Goal: Use online tool/utility: Utilize a website feature to perform a specific function

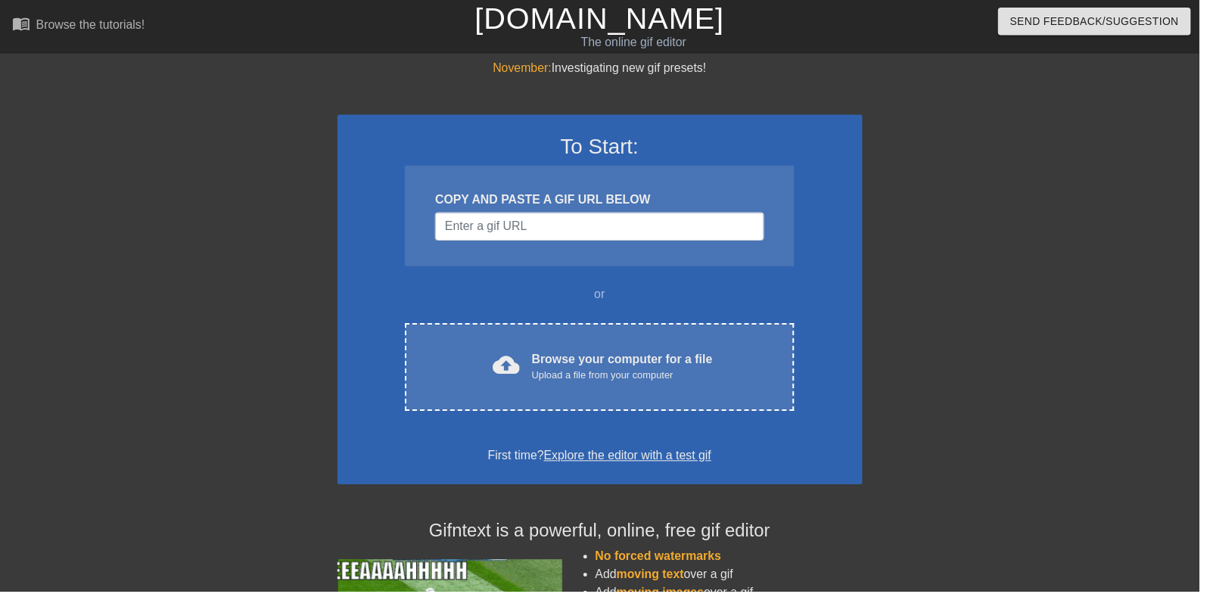
click at [483, 411] on div "cloud_upload Browse your computer for a file Upload a file from your computer C…" at bounding box center [604, 370] width 392 height 89
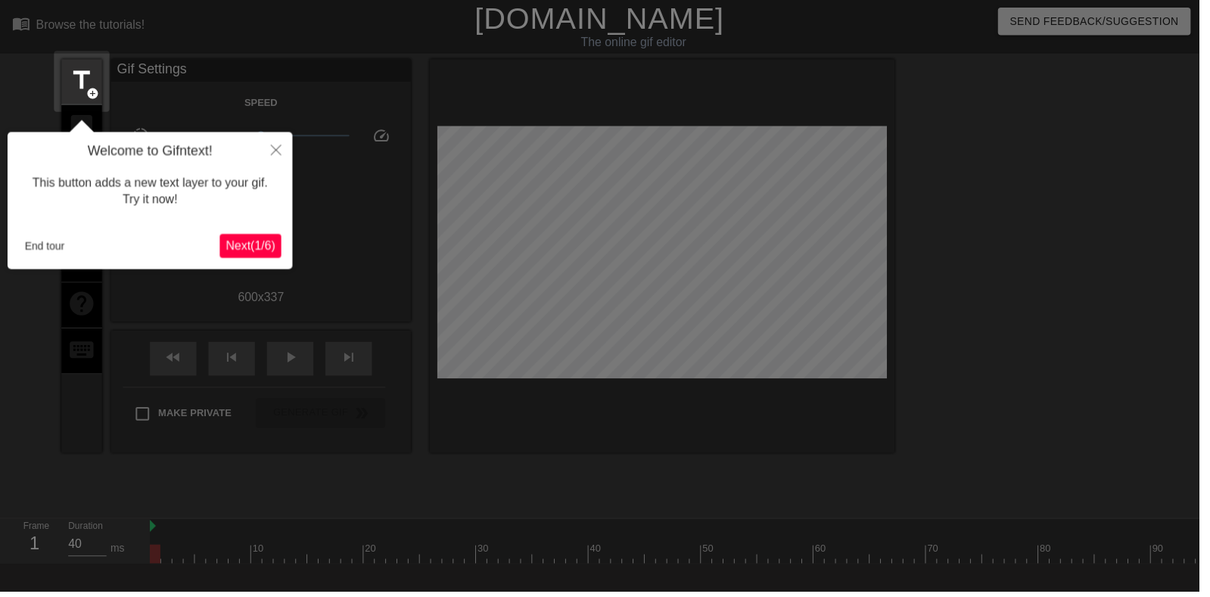
scroll to position [37, 0]
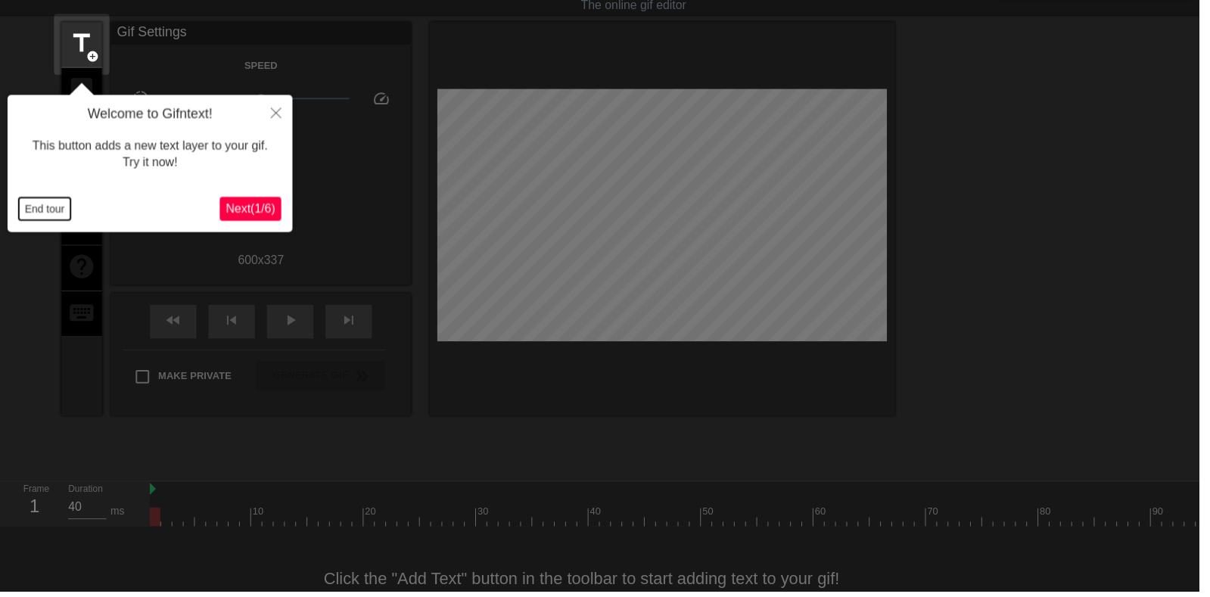
click at [53, 221] on button "End tour" at bounding box center [45, 211] width 52 height 23
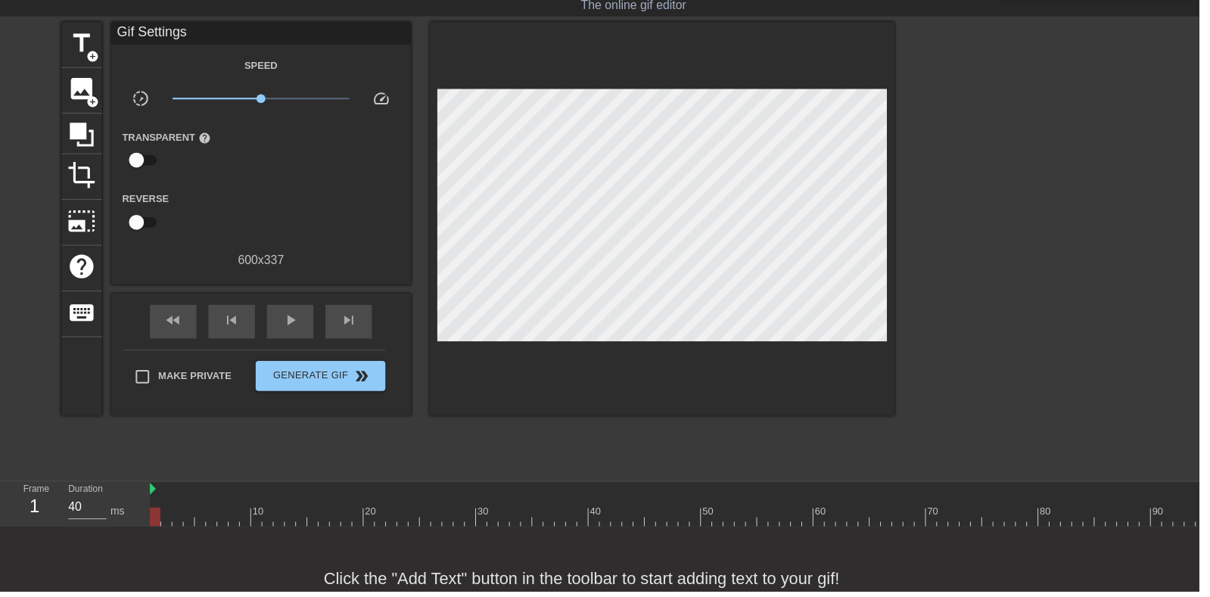
click at [89, 93] on span "image" at bounding box center [82, 90] width 29 height 29
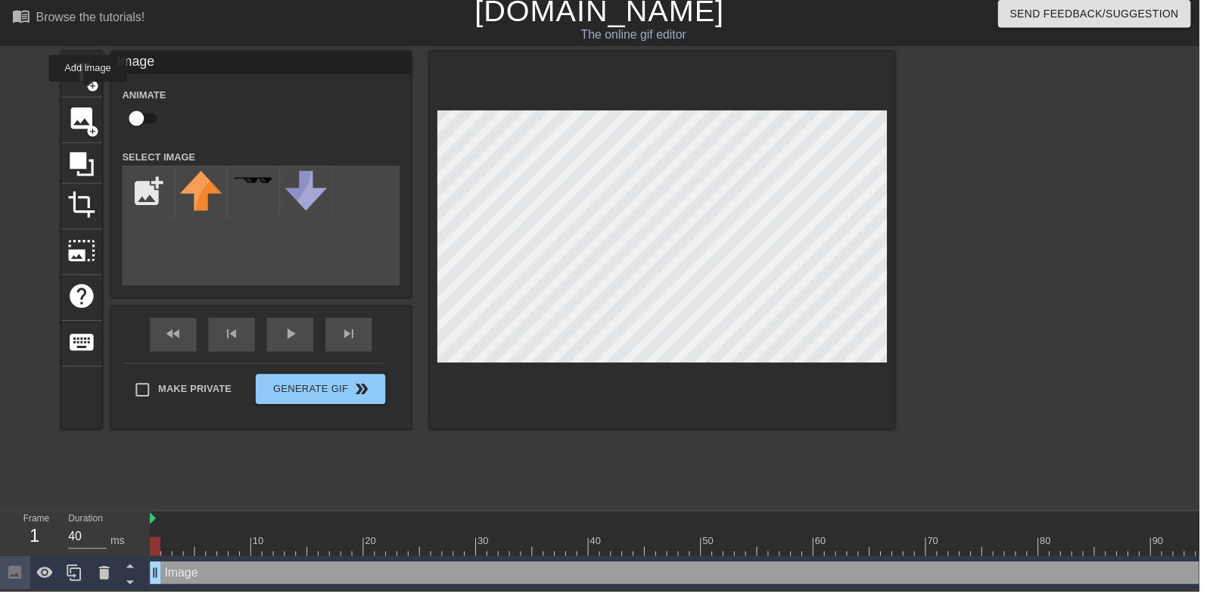
scroll to position [0, 0]
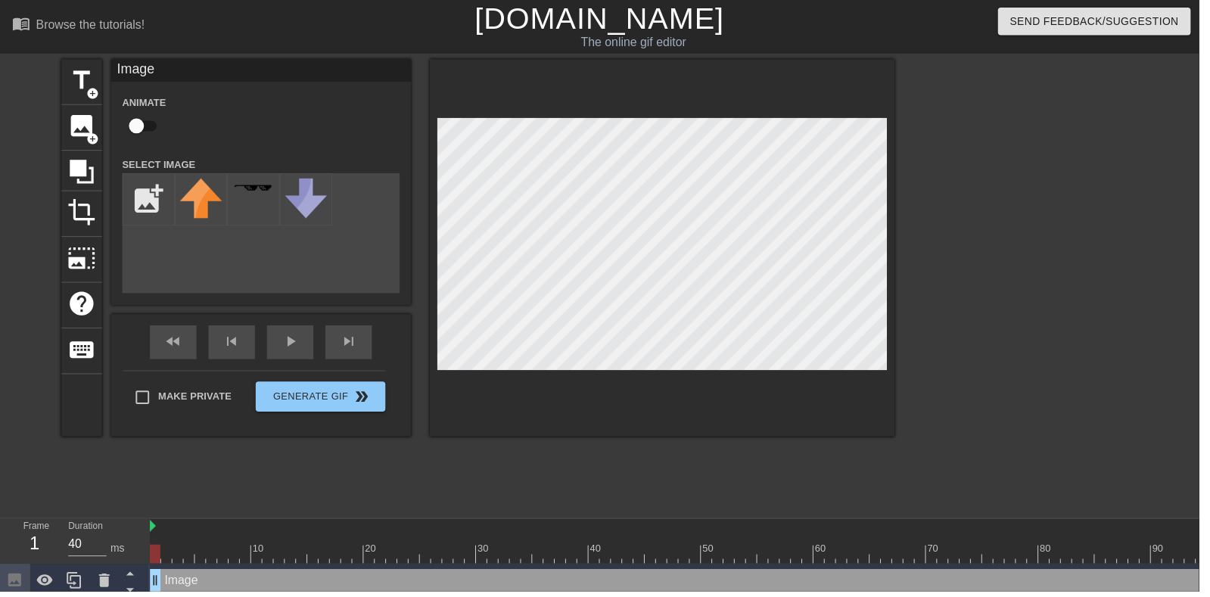
click at [139, 120] on input "checkbox" at bounding box center [138, 127] width 86 height 29
checkbox input "true"
click at [160, 191] on input "file" at bounding box center [149, 200] width 51 height 51
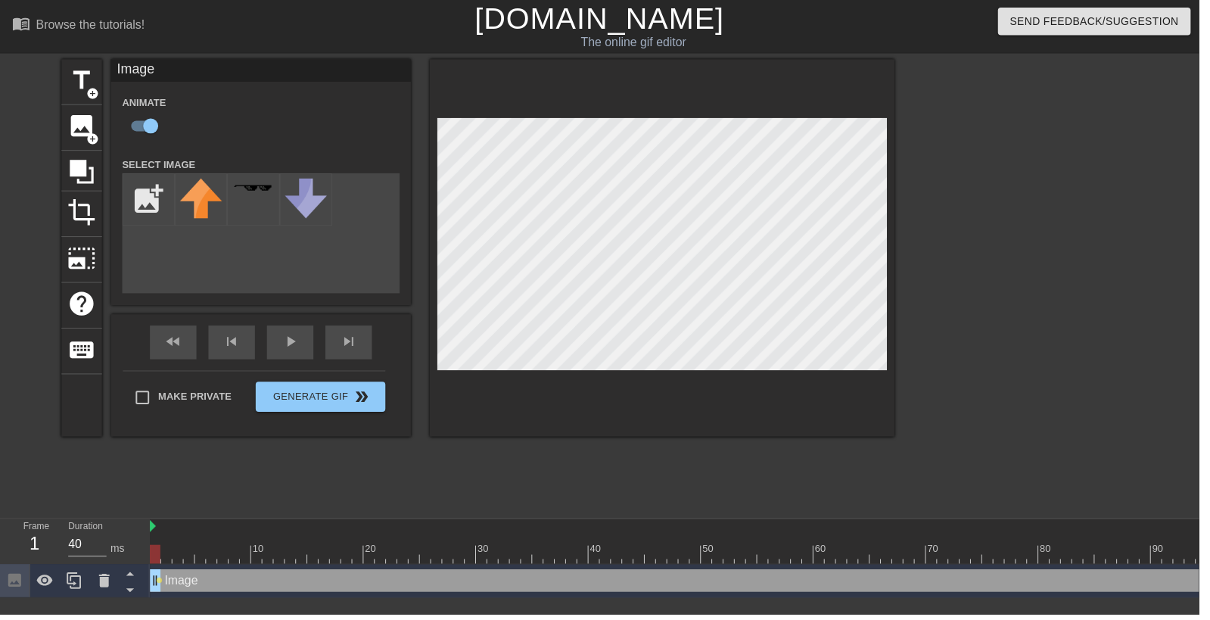
type input "C:\fakepath\98765467432.png"
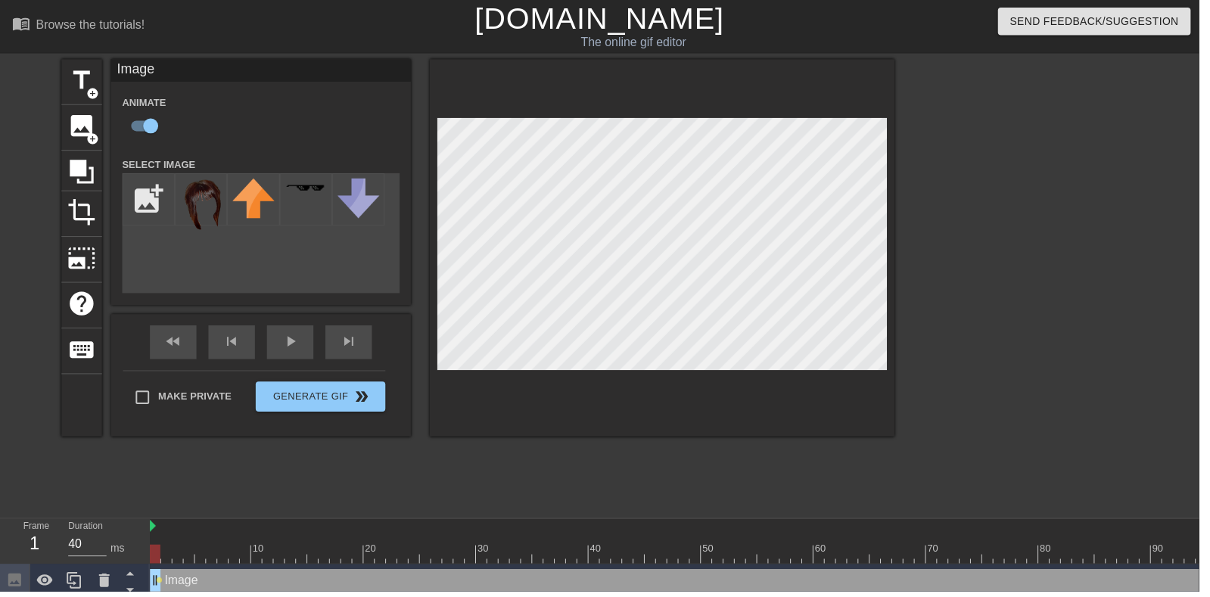
click at [215, 203] on img at bounding box center [203, 207] width 42 height 54
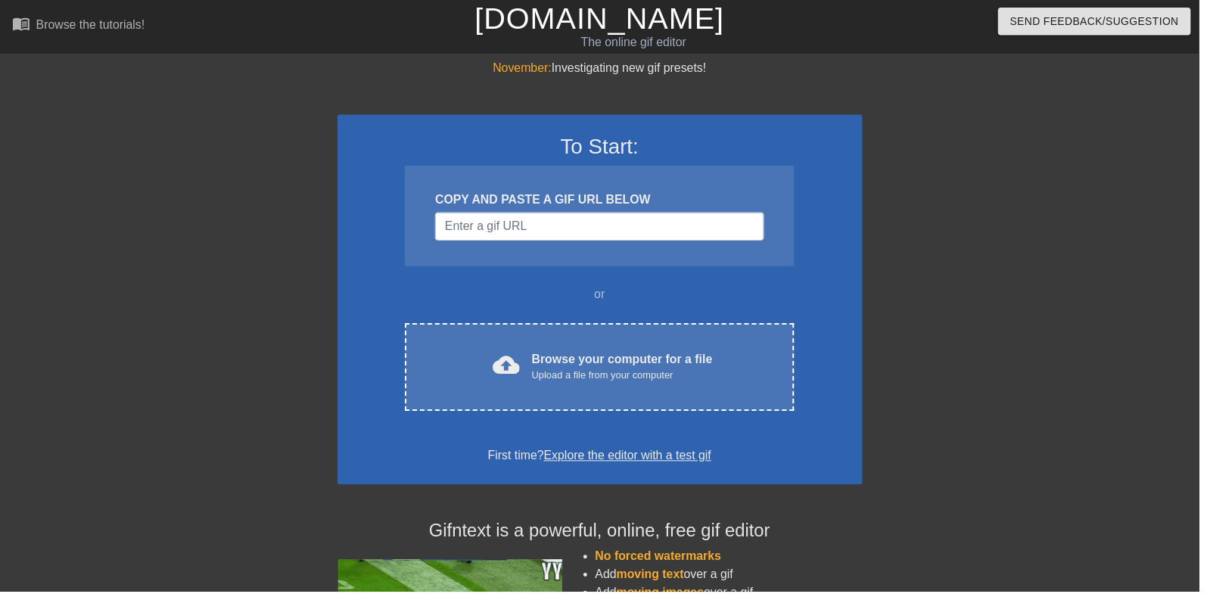
click at [642, 391] on div "cloud_upload Browse your computer for a file Upload a file from your computer C…" at bounding box center [604, 370] width 392 height 89
click at [488, 351] on div "cloud_upload Browse your computer for a file Upload a file from your computer C…" at bounding box center [604, 370] width 392 height 89
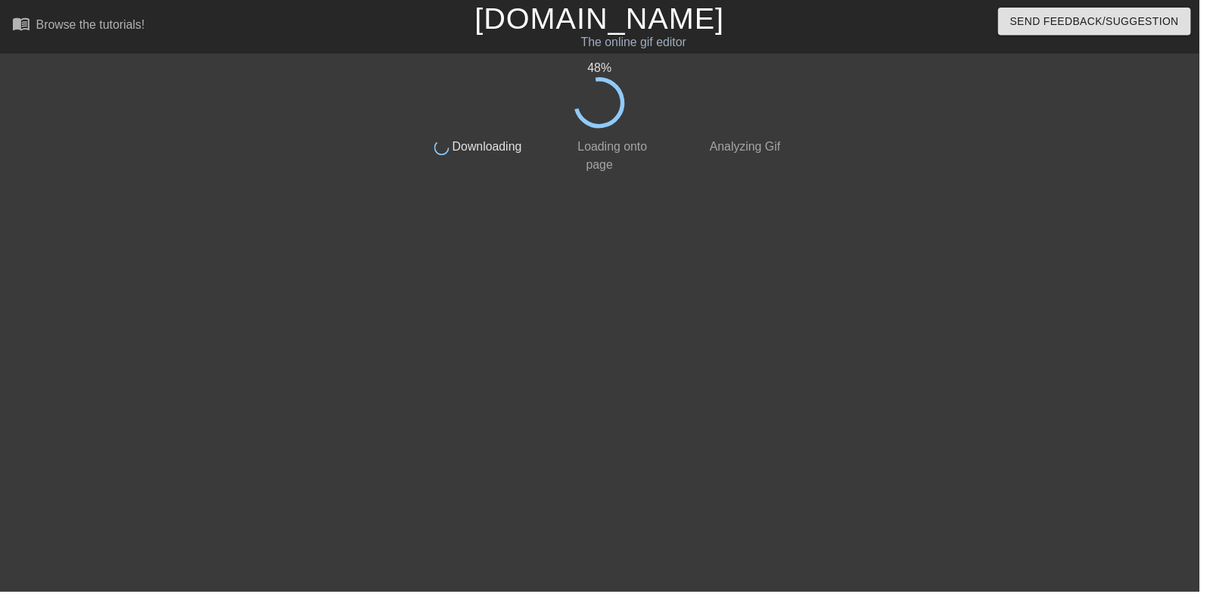
click at [1209, 62] on html "menu_book Browse the tutorials! Gifntext.com The online gif editor Send Feedbac…" at bounding box center [605, 260] width 1210 height 520
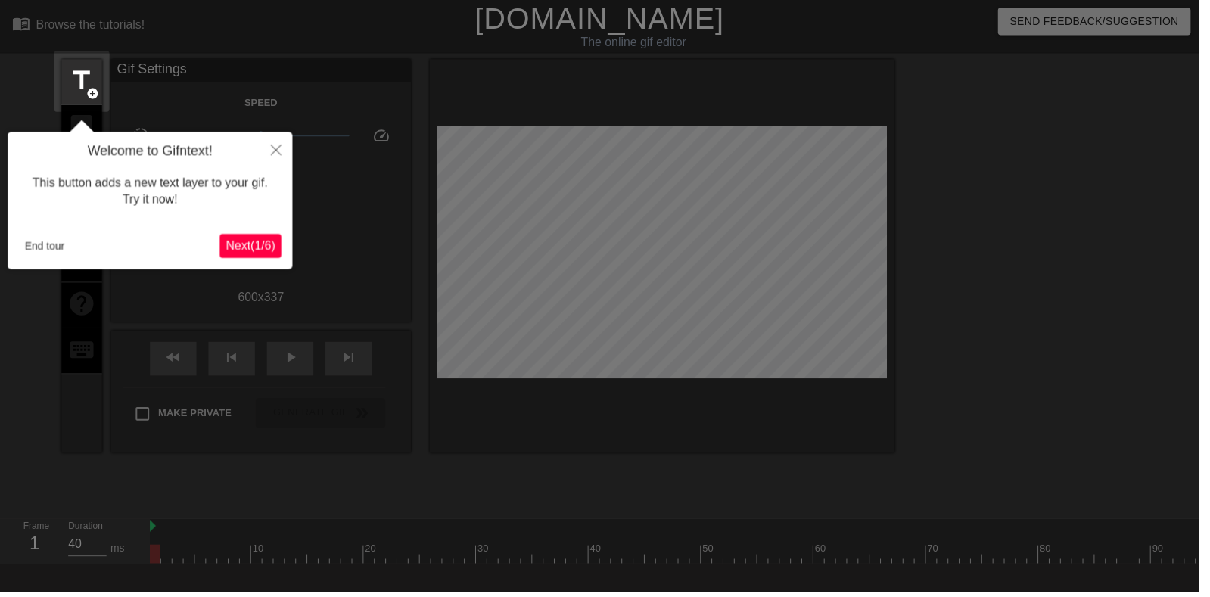
scroll to position [37, 0]
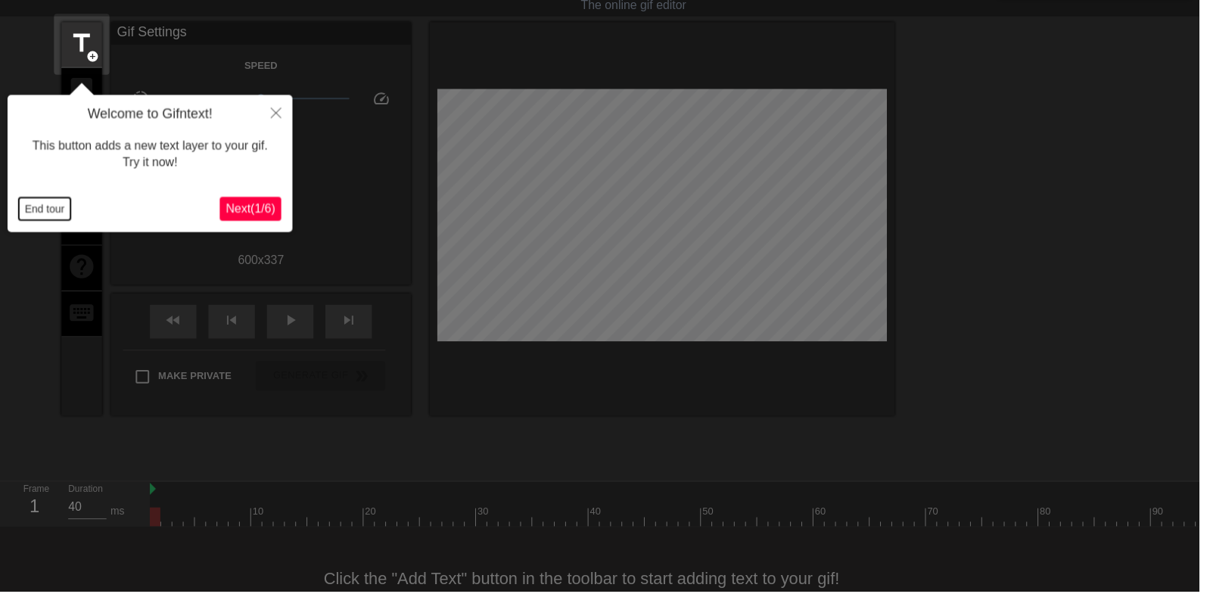
click at [56, 207] on button "End tour" at bounding box center [45, 211] width 52 height 23
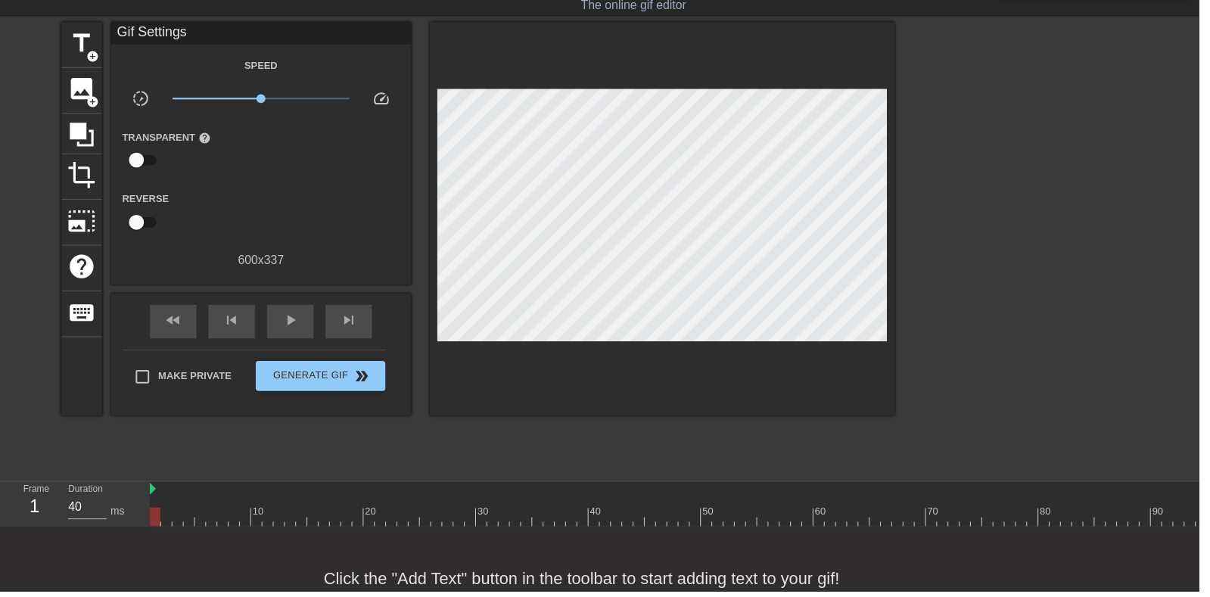
click at [90, 94] on span "image" at bounding box center [82, 90] width 29 height 29
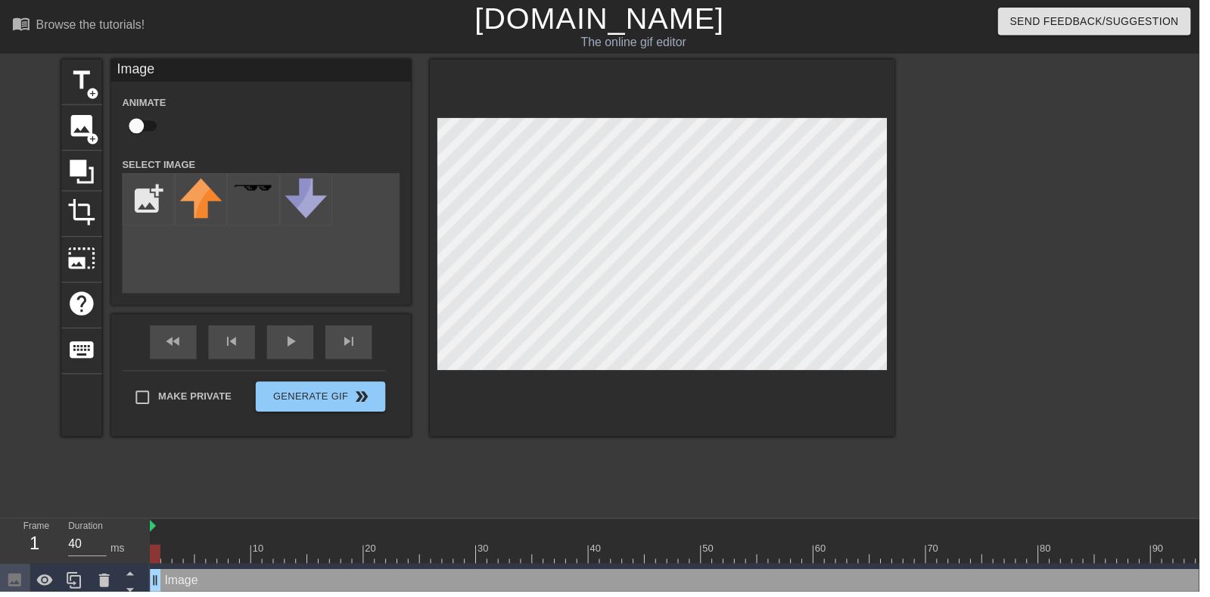
click at [139, 113] on input "checkbox" at bounding box center [138, 127] width 86 height 29
click at [141, 122] on input "checkbox" at bounding box center [152, 127] width 86 height 29
click at [141, 129] on input "checkbox" at bounding box center [138, 127] width 86 height 29
checkbox input "true"
click at [144, 193] on input "file" at bounding box center [149, 200] width 51 height 51
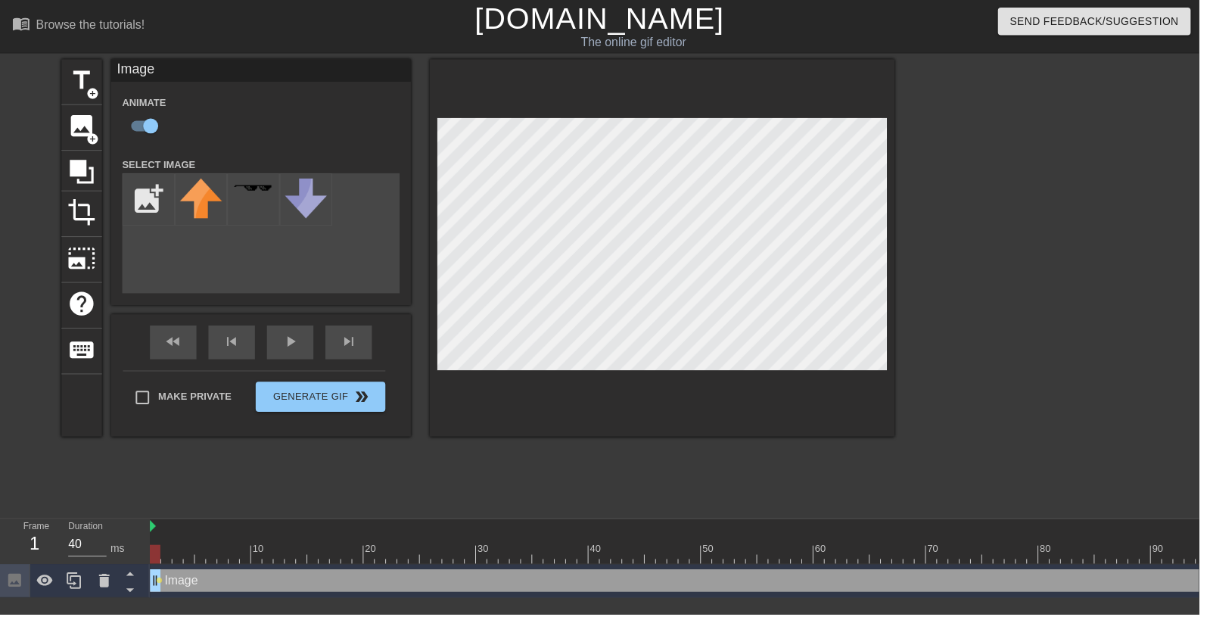
type input "C:\fakepath\perspective-corrected.png"
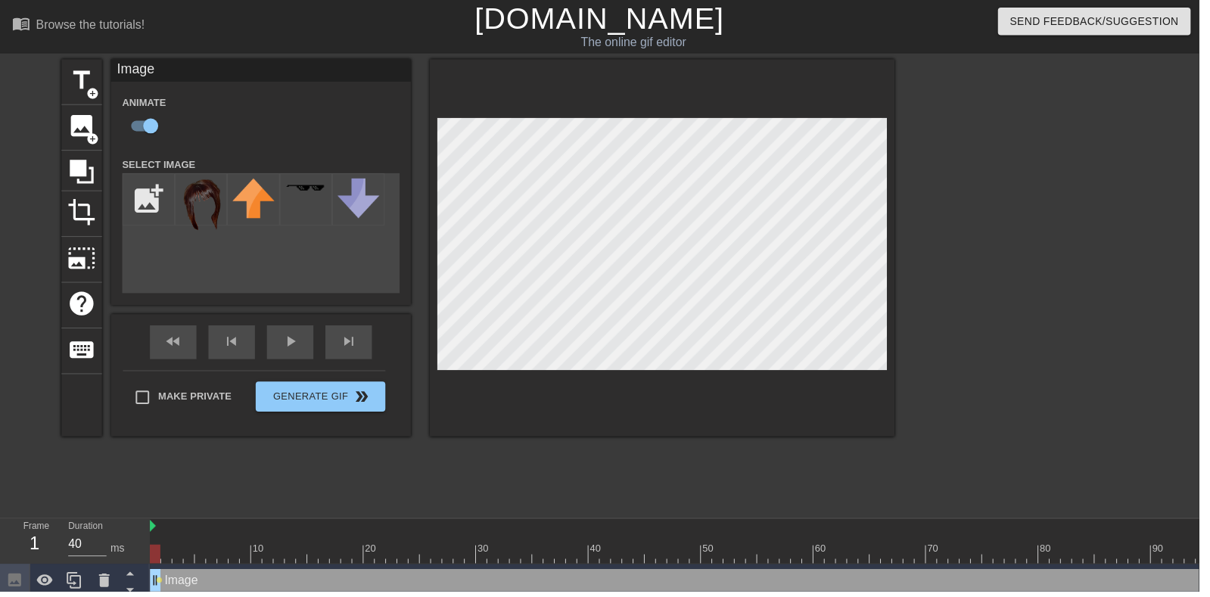
click at [203, 193] on img at bounding box center [203, 207] width 42 height 54
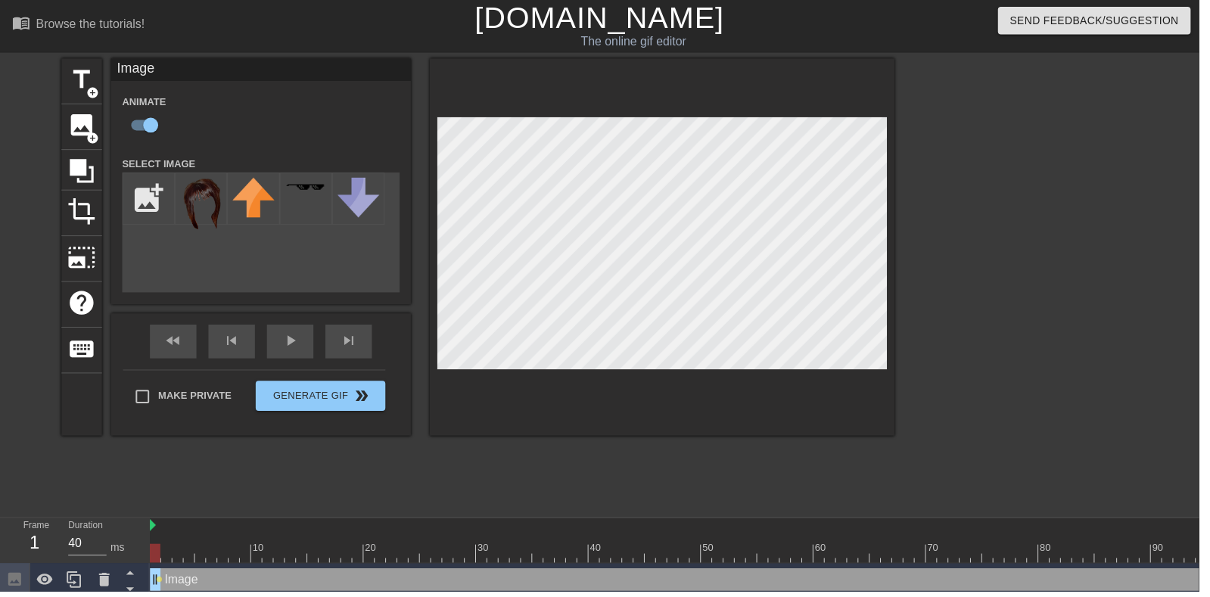
click at [294, 346] on div "play_arrow" at bounding box center [292, 345] width 47 height 34
click at [275, 349] on div "pause" at bounding box center [292, 345] width 47 height 34
click at [303, 350] on div "play_arrow" at bounding box center [292, 345] width 47 height 34
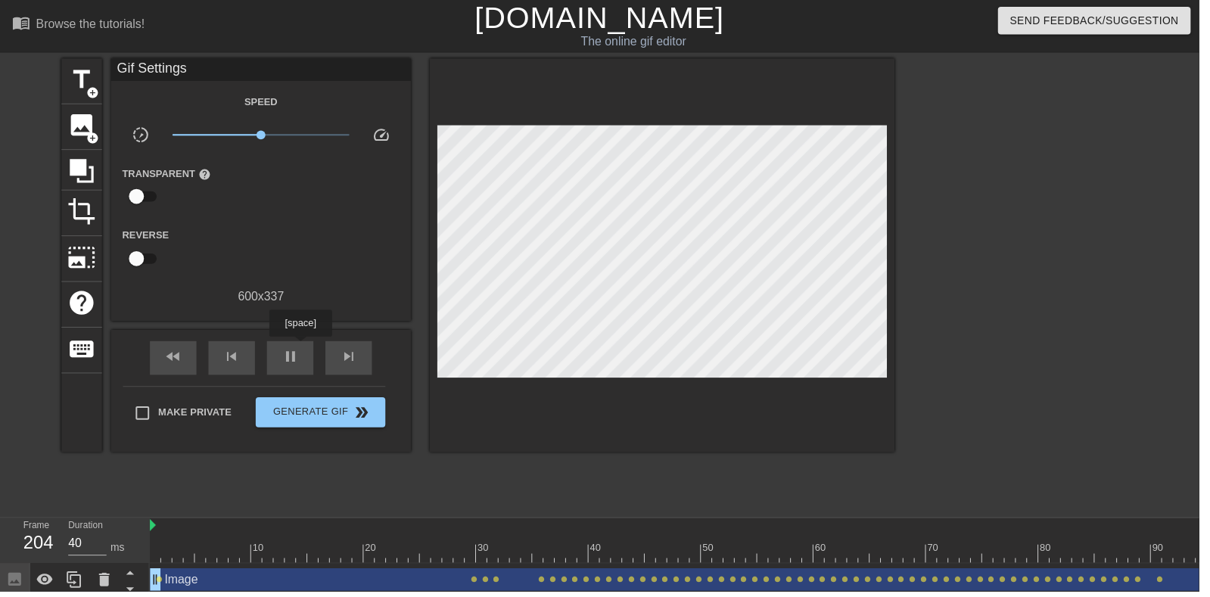
click at [312, 369] on div "pause" at bounding box center [292, 361] width 47 height 34
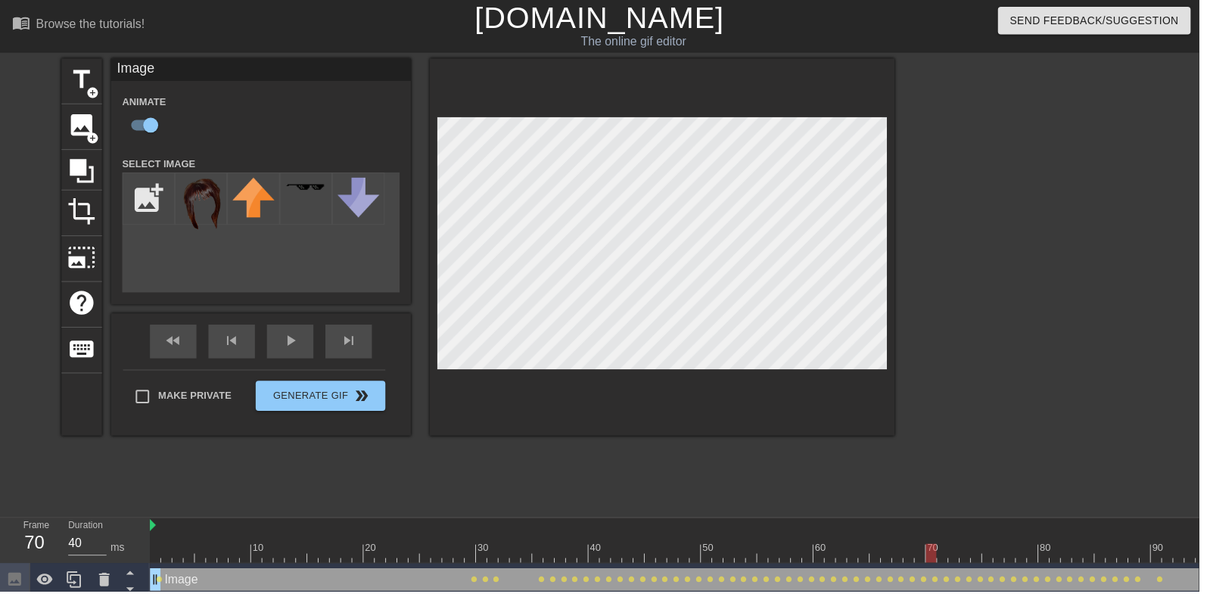
click at [812, 542] on div at bounding box center [814, 547] width 11 height 19
click at [850, 542] on div at bounding box center [848, 547] width 11 height 19
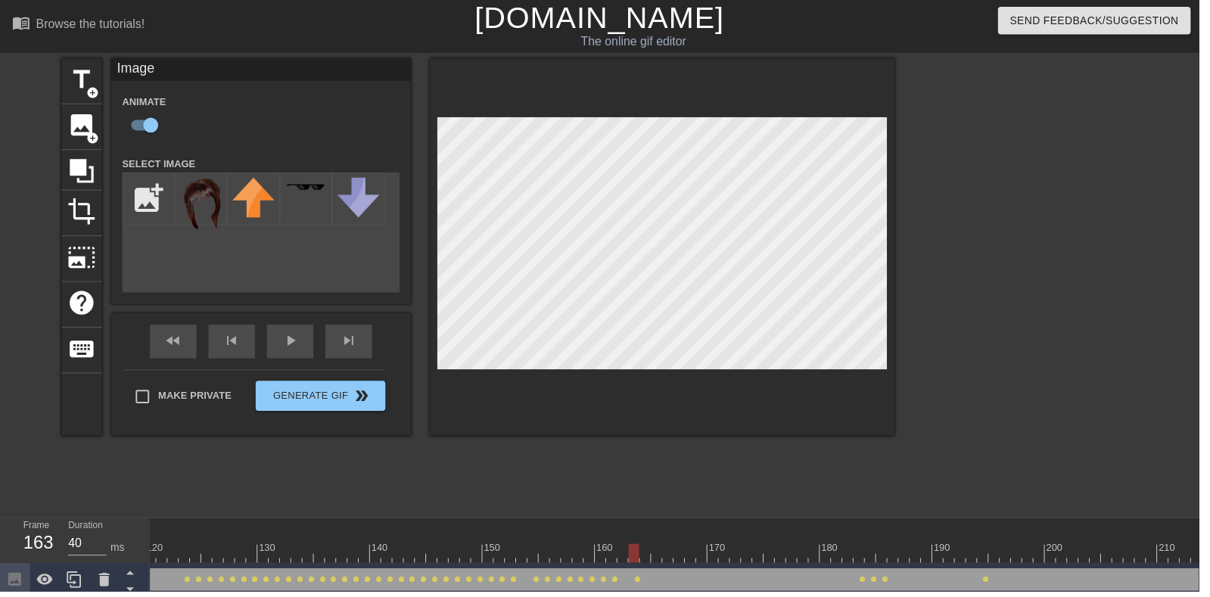
scroll to position [0, 1370]
click at [308, 338] on div "fast_rewind skip_previous play_arrow skip_next" at bounding box center [263, 344] width 247 height 57
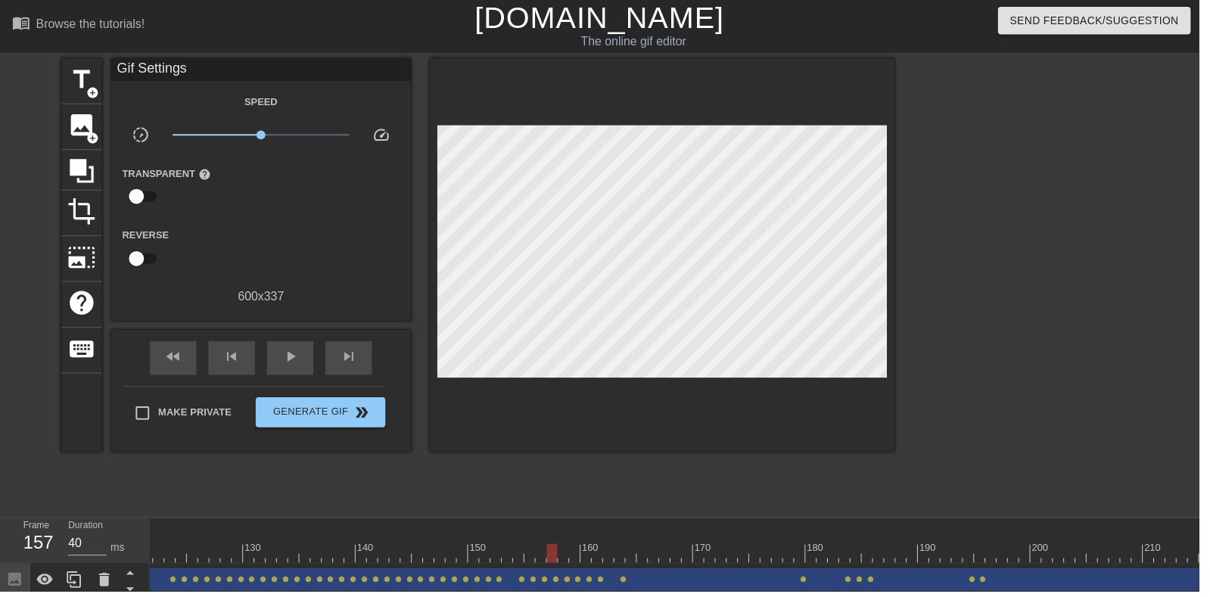
click at [309, 361] on div "play_arrow" at bounding box center [292, 361] width 47 height 34
click at [294, 365] on span "pause" at bounding box center [293, 360] width 18 height 18
click at [307, 348] on div "play_arrow" at bounding box center [292, 361] width 47 height 34
click at [889, 553] on div at bounding box center [914, 557] width 4266 height 19
click at [300, 354] on span "play_arrow" at bounding box center [293, 360] width 18 height 18
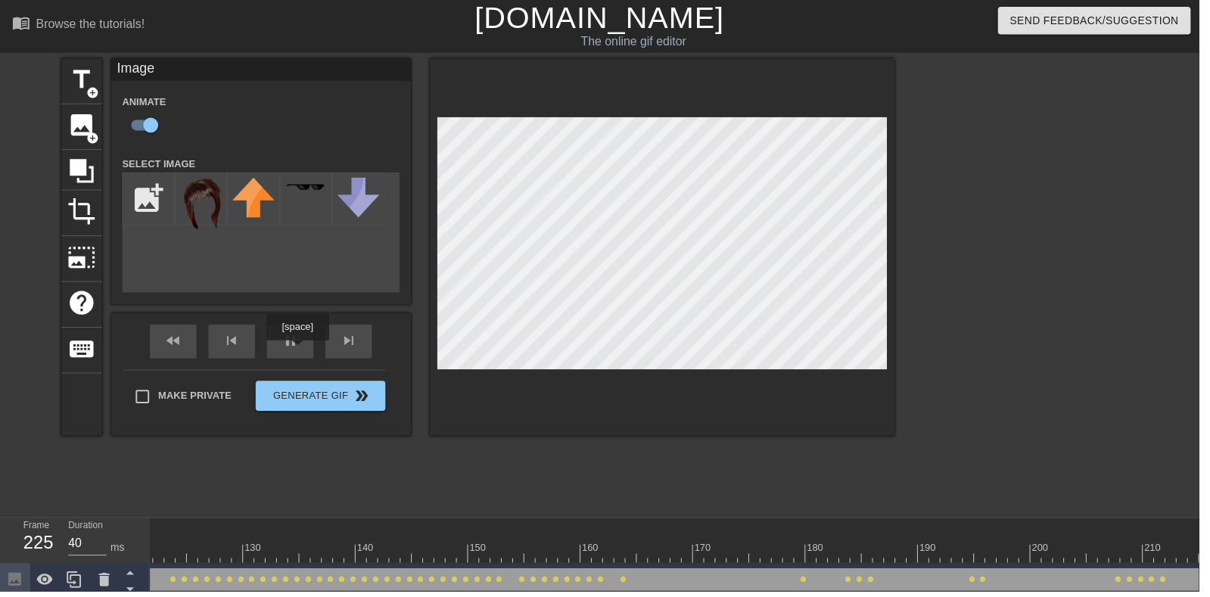
click at [297, 342] on div "fast_rewind skip_previous pause skip_next" at bounding box center [263, 344] width 247 height 57
click at [303, 337] on div "fast_rewind skip_previous pause skip_next" at bounding box center [263, 344] width 247 height 57
click at [312, 350] on div "pause" at bounding box center [292, 345] width 47 height 34
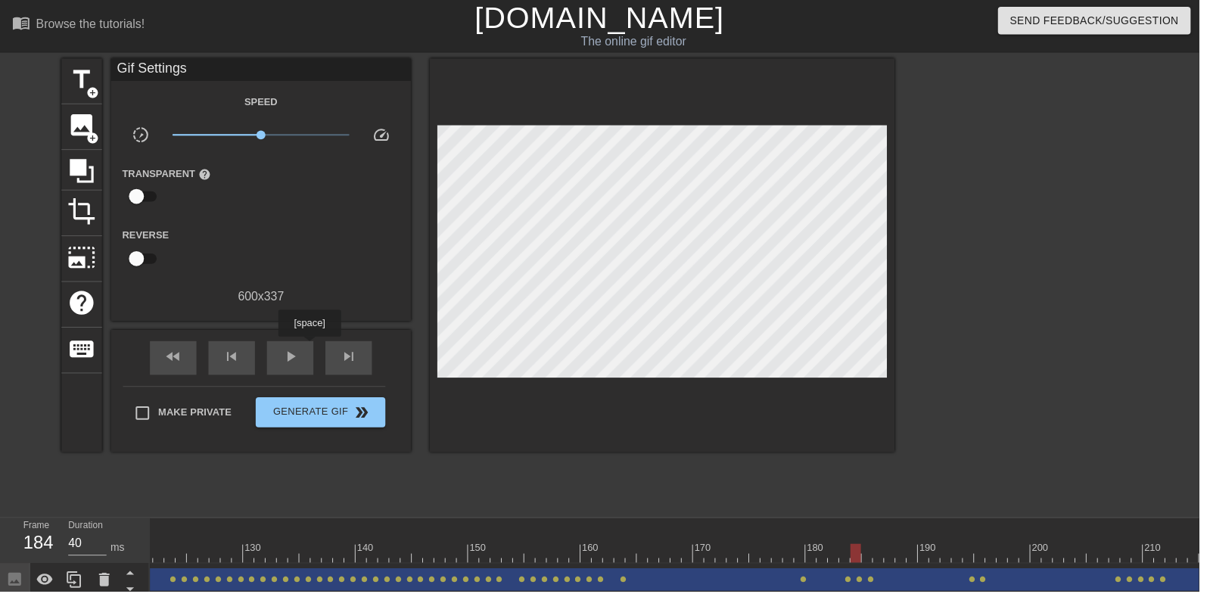
click at [304, 353] on div "play_arrow" at bounding box center [292, 361] width 47 height 34
click at [306, 359] on div "pause" at bounding box center [292, 361] width 47 height 34
click at [255, 573] on div "Image drag_handle drag_handle" at bounding box center [914, 584] width 4266 height 23
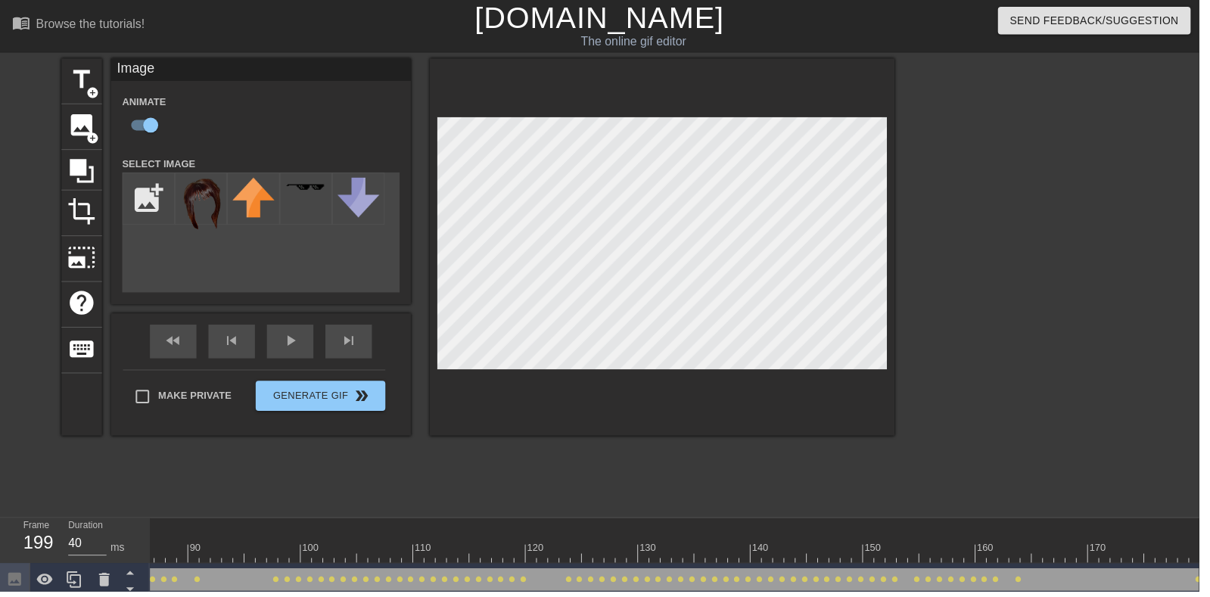
scroll to position [0, 941]
click at [294, 348] on div "play_arrow" at bounding box center [292, 345] width 47 height 34
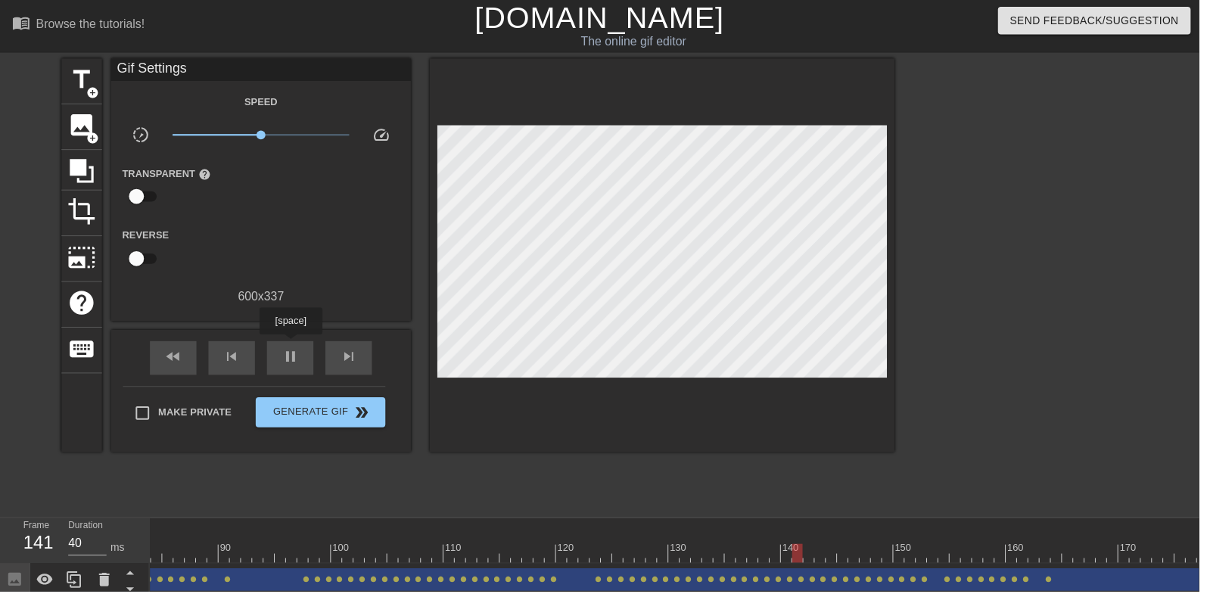
click at [287, 359] on span "pause" at bounding box center [293, 360] width 18 height 18
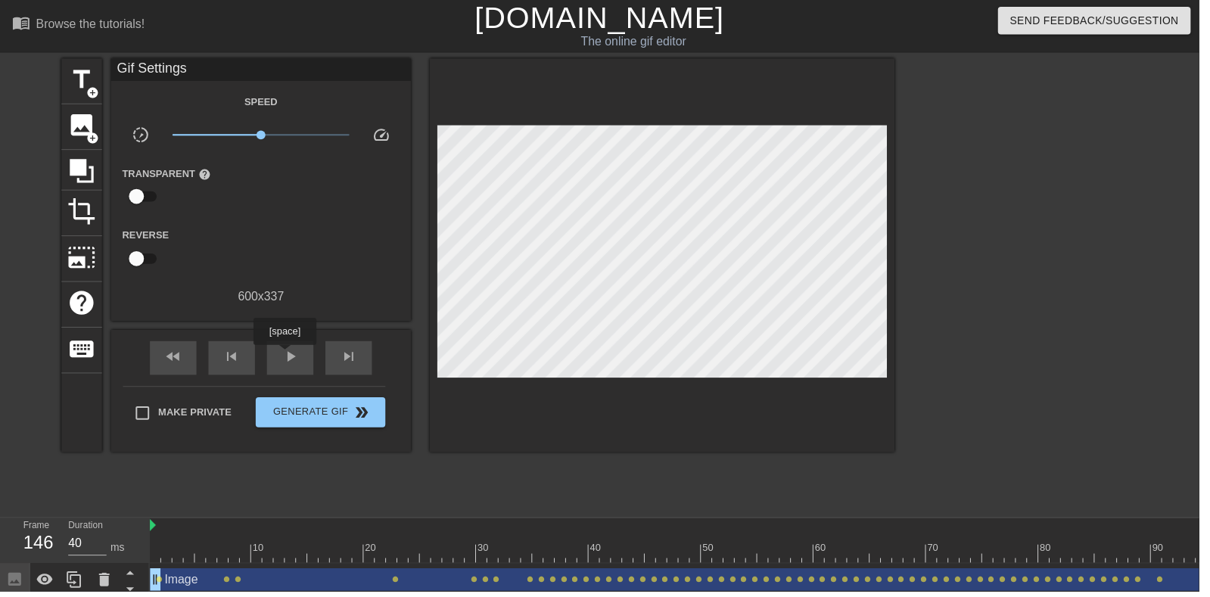
click at [173, 546] on div at bounding box center [168, 547] width 11 height 19
click at [295, 358] on span "play_arrow" at bounding box center [293, 360] width 18 height 18
click at [287, 362] on span "pause" at bounding box center [293, 360] width 18 height 18
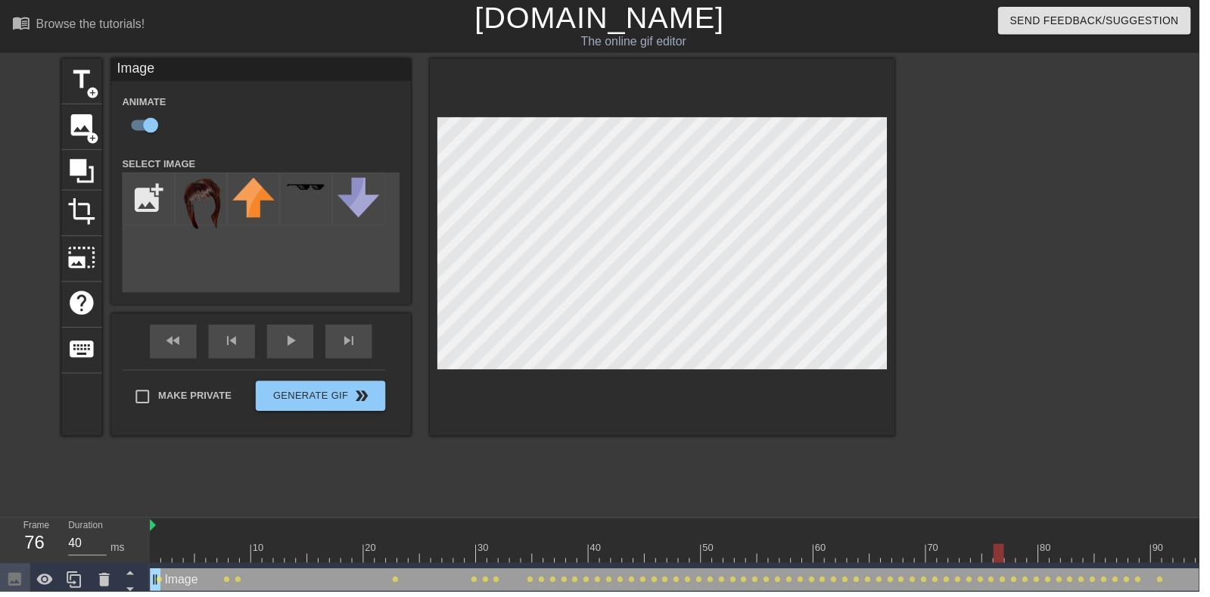
click at [11, 98] on div "title add_circle image add_circle crop photo_size_select_large help keyboard Im…" at bounding box center [605, 286] width 1210 height 454
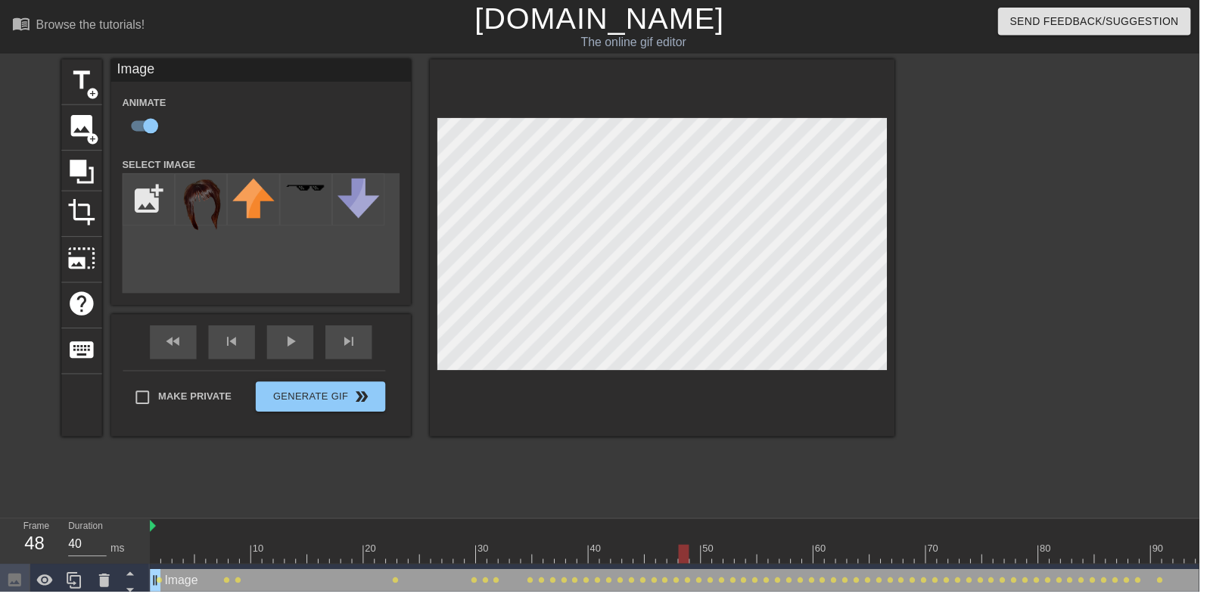
click at [290, 346] on div "play_arrow" at bounding box center [292, 345] width 47 height 34
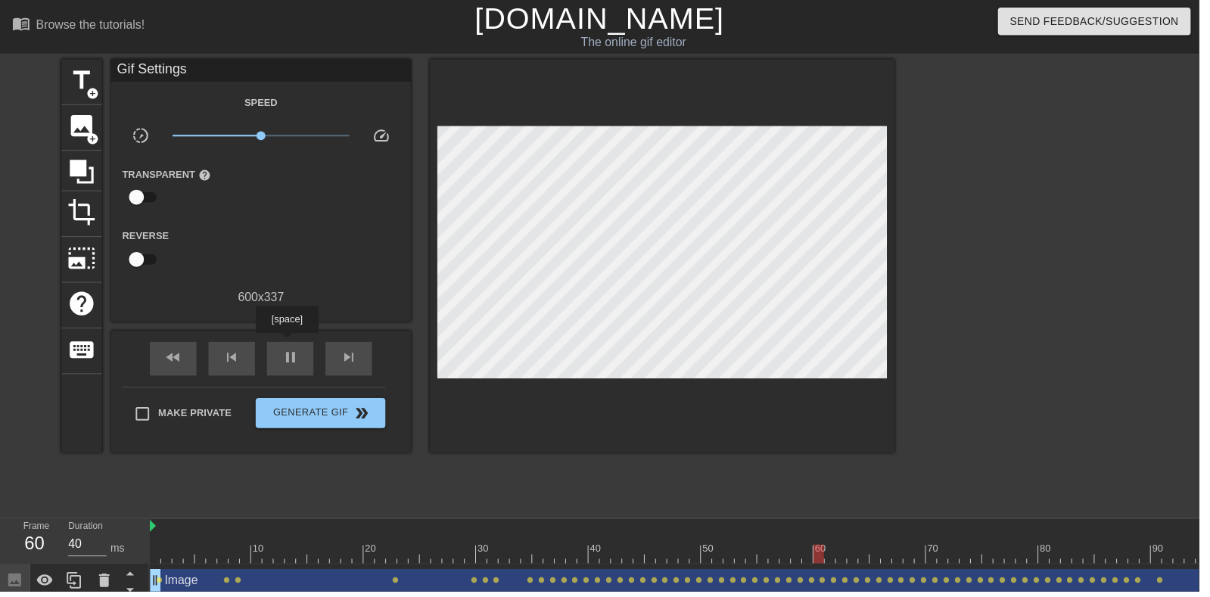
click at [284, 354] on span "pause" at bounding box center [293, 361] width 18 height 18
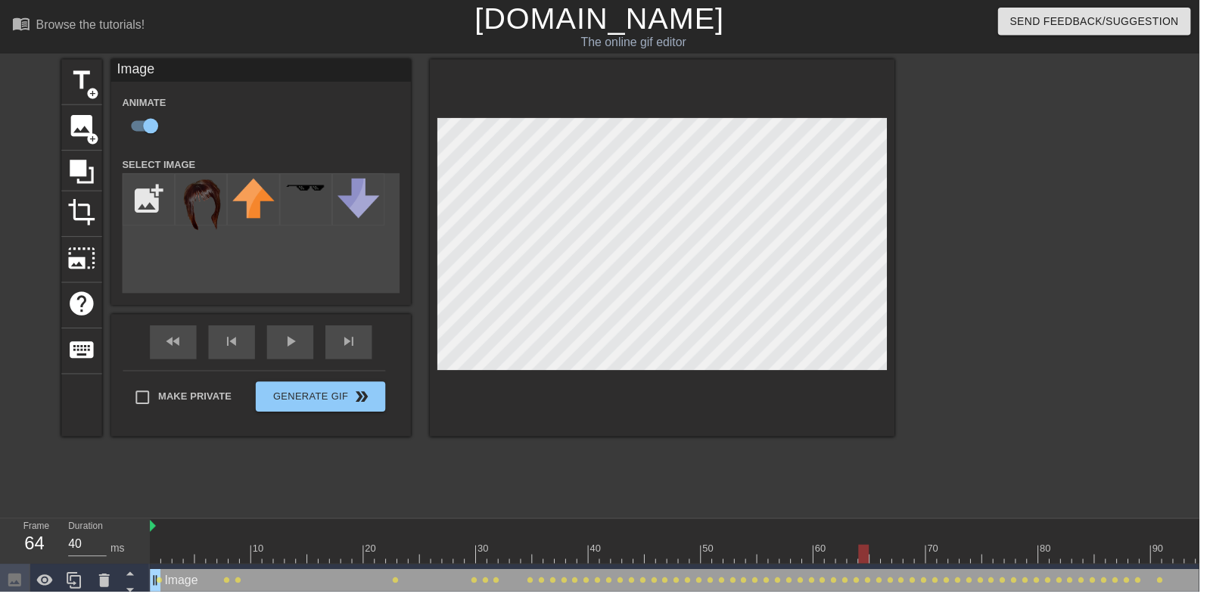
click at [300, 352] on span "play_arrow" at bounding box center [293, 344] width 18 height 18
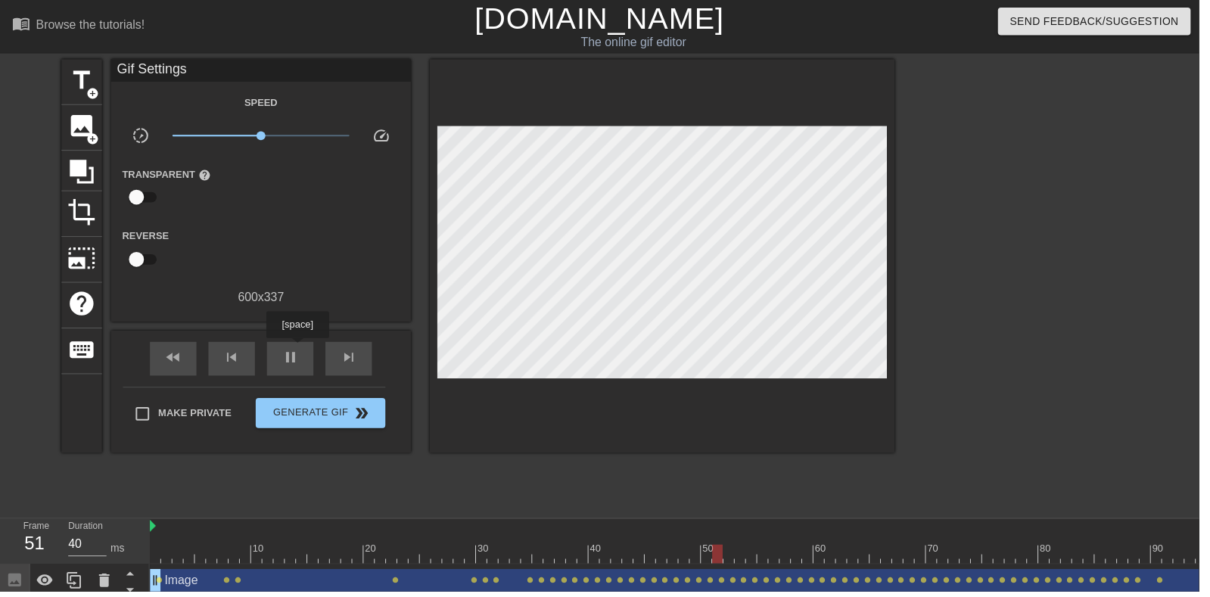
click at [290, 359] on span "pause" at bounding box center [293, 361] width 18 height 18
click at [185, 545] on div at bounding box center [190, 548] width 11 height 19
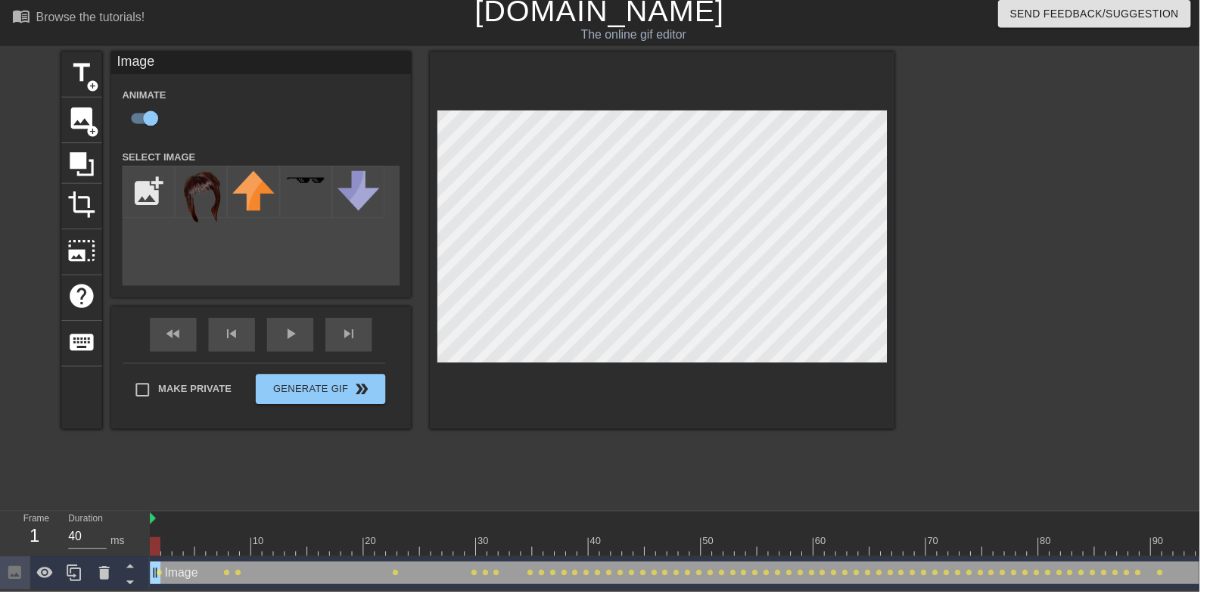
scroll to position [1, 0]
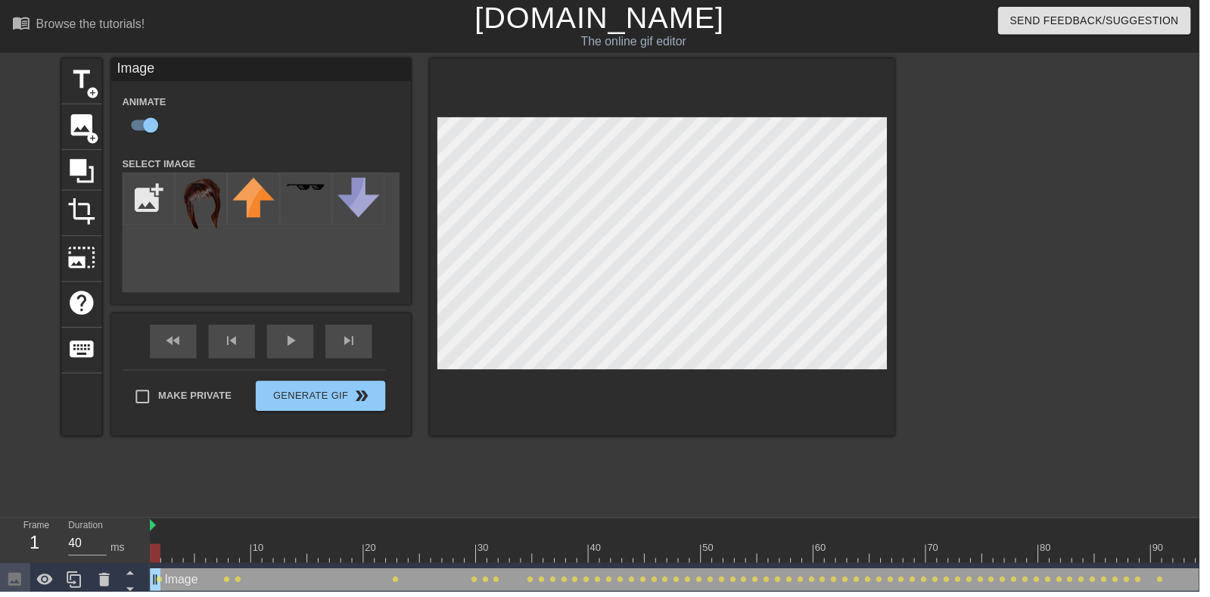
click at [300, 299] on div "Image Animate Select Image add_photo_alternate" at bounding box center [263, 183] width 303 height 248
click at [312, 346] on div "play_arrow" at bounding box center [292, 345] width 47 height 34
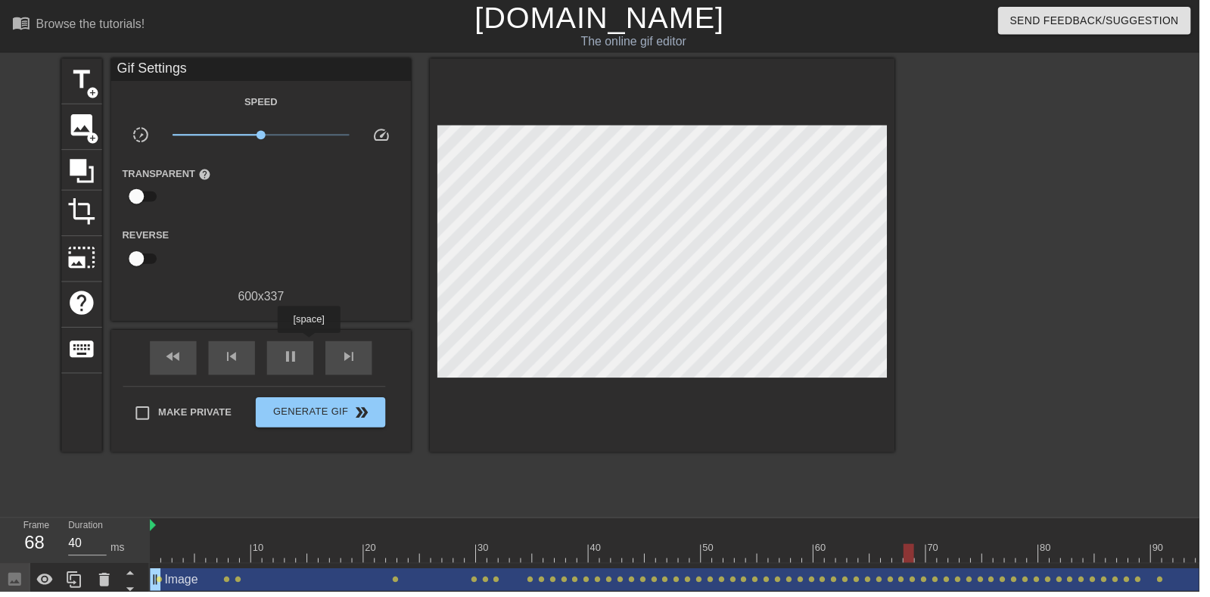
click at [301, 364] on span "pause" at bounding box center [293, 360] width 18 height 18
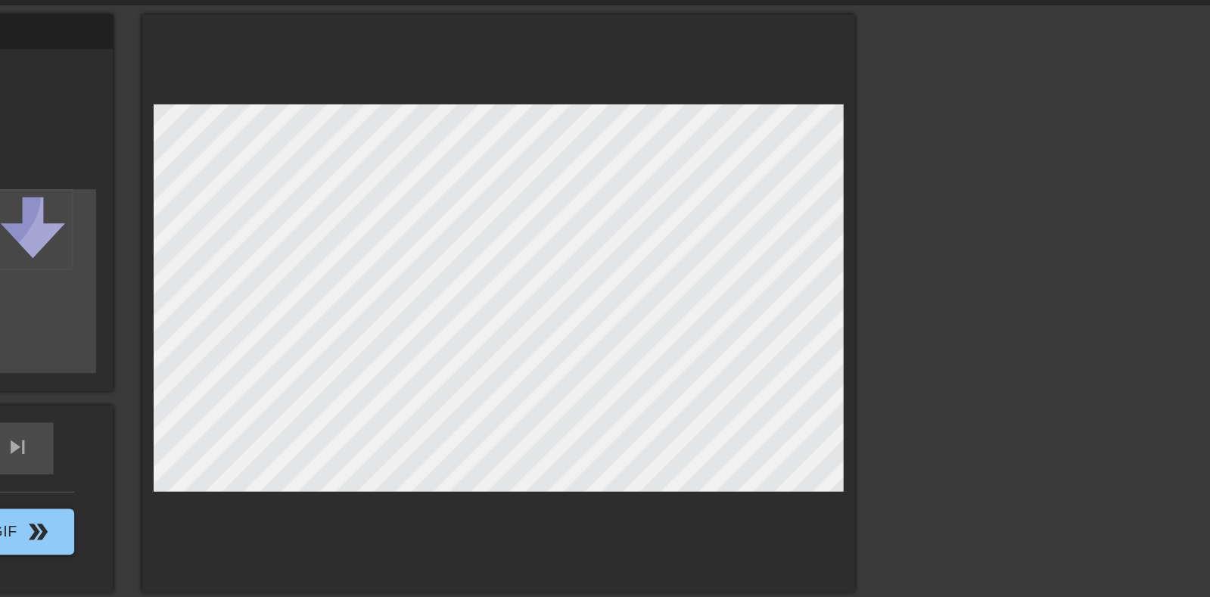
scroll to position [0, 0]
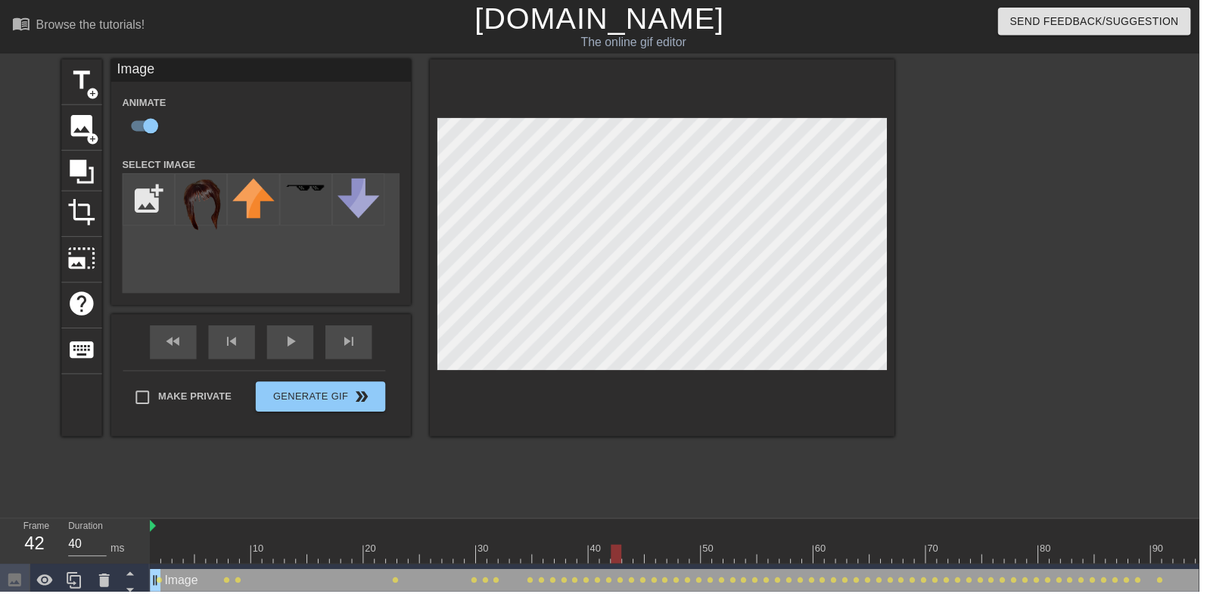
click at [302, 358] on div "play_arrow" at bounding box center [292, 345] width 47 height 34
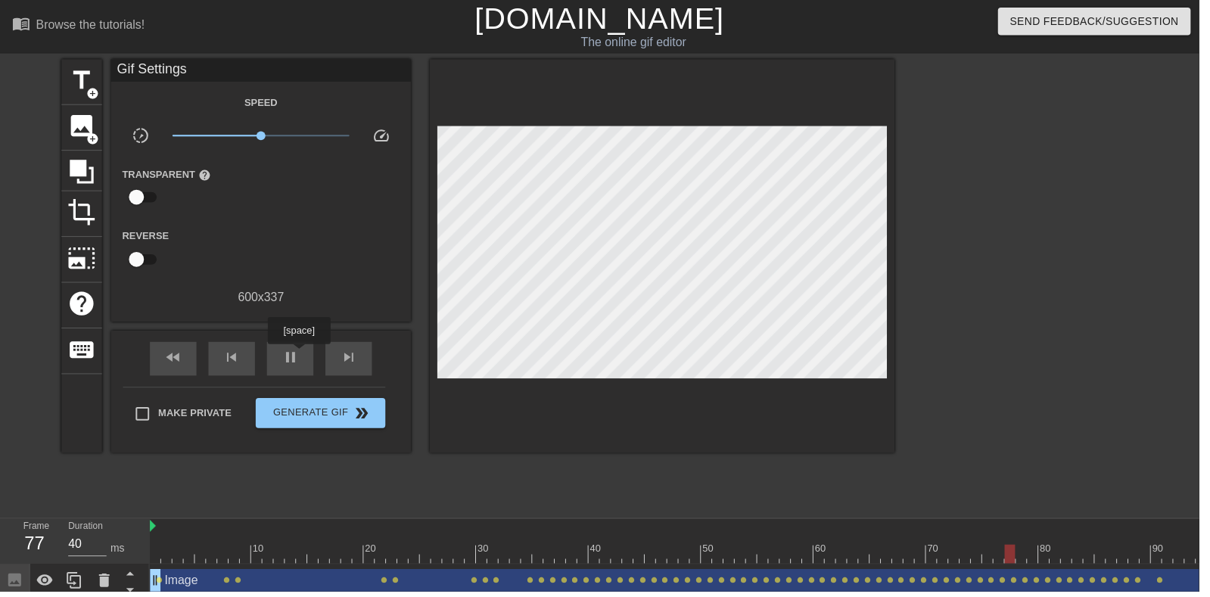
click at [312, 357] on div "pause" at bounding box center [292, 362] width 47 height 34
click at [296, 375] on div "play_arrow" at bounding box center [292, 361] width 47 height 34
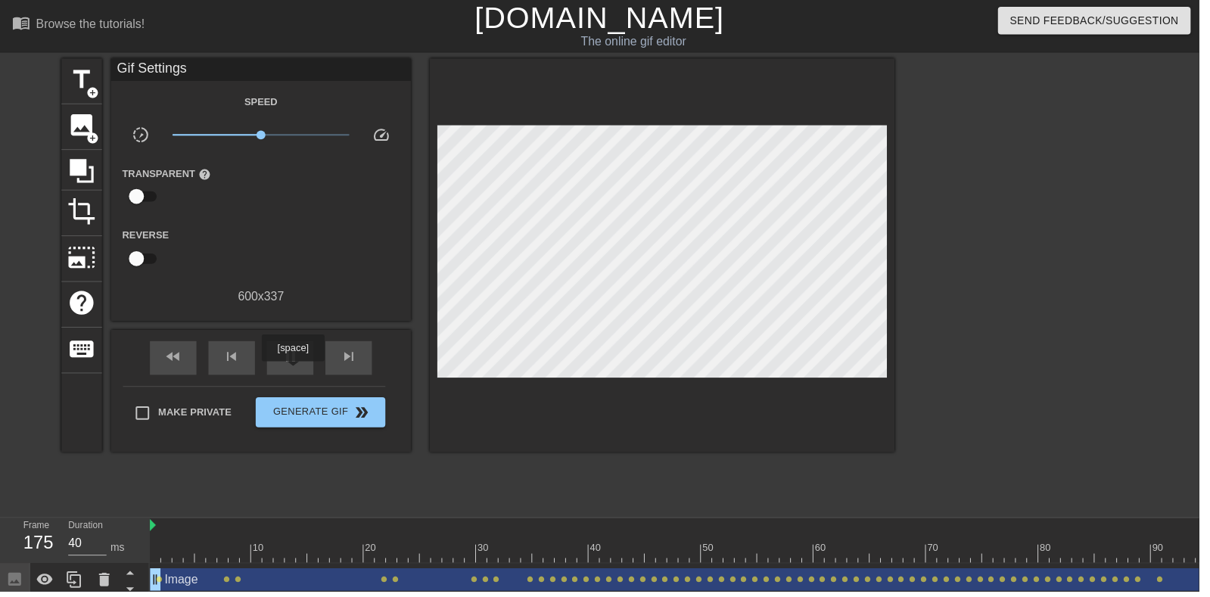
click at [300, 349] on div "pause" at bounding box center [292, 361] width 47 height 34
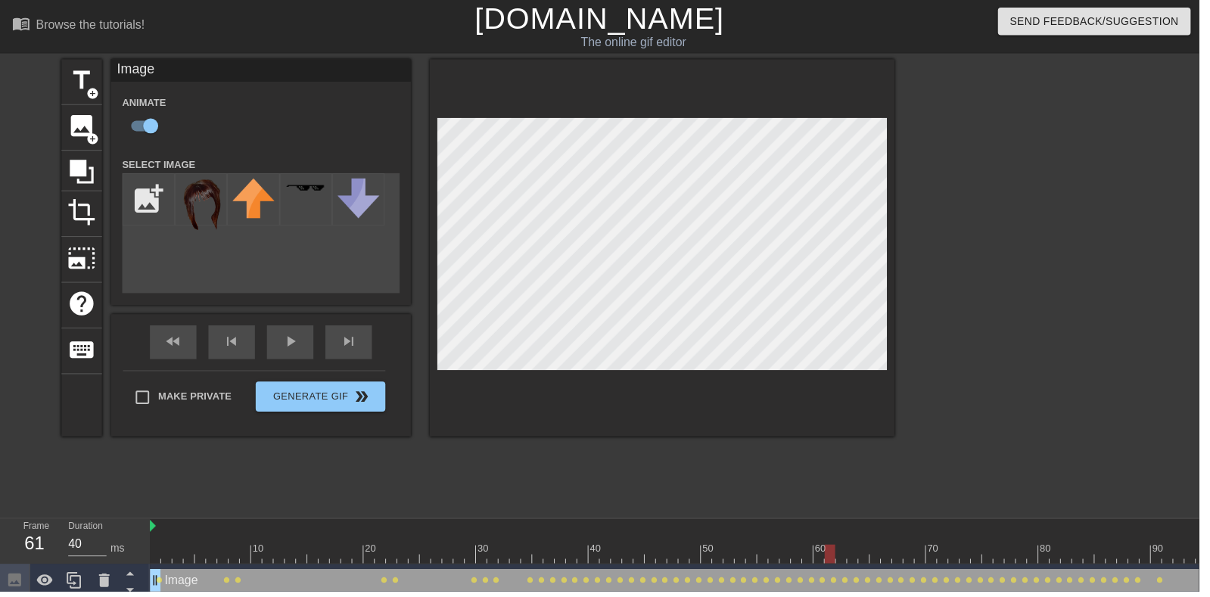
scroll to position [0, 0]
click at [278, 545] on div at bounding box center [279, 552] width 3 height 15
click at [300, 352] on span "play_arrow" at bounding box center [293, 344] width 18 height 18
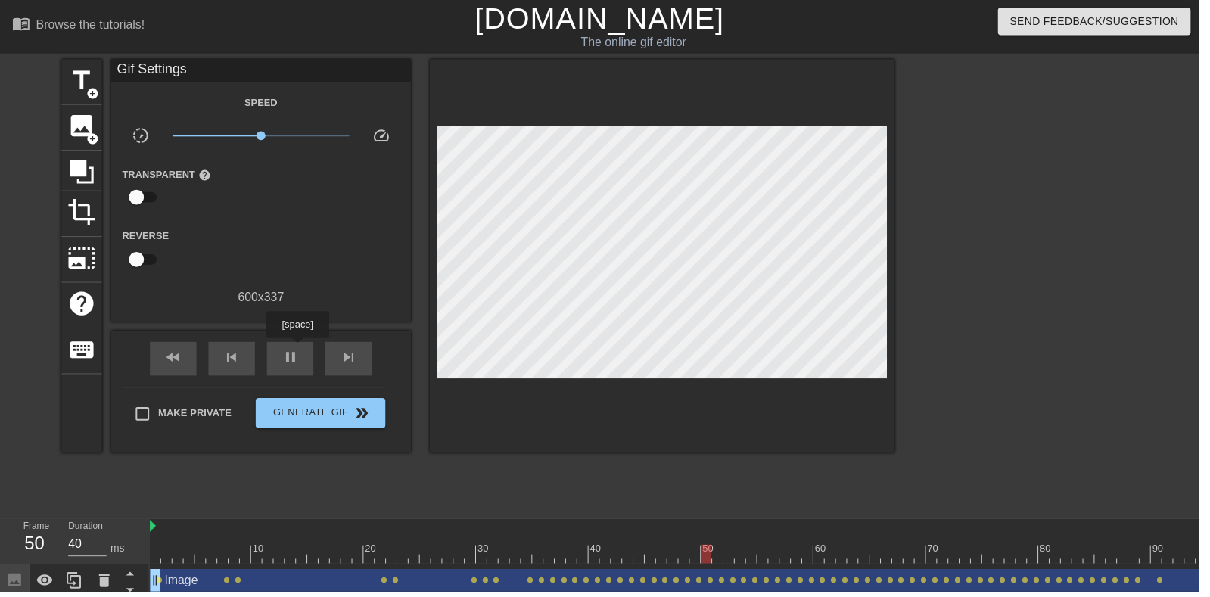
click at [297, 335] on div "fast_rewind skip_previous pause skip_next" at bounding box center [263, 362] width 247 height 57
click at [294, 359] on span "pause" at bounding box center [293, 361] width 18 height 18
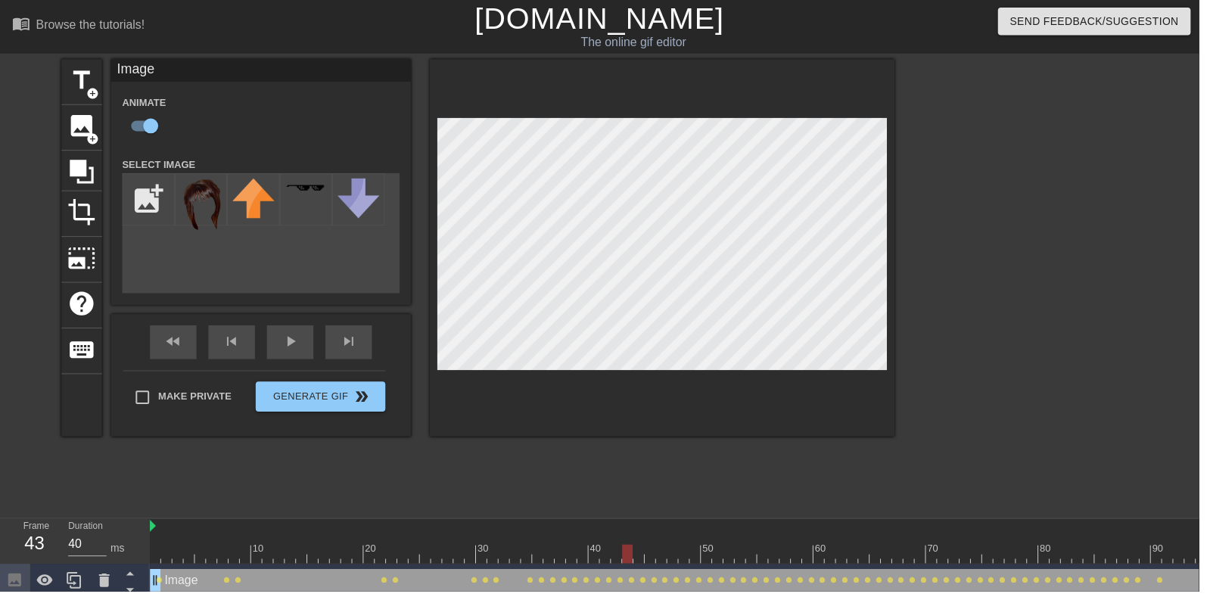
click at [285, 348] on div "play_arrow" at bounding box center [292, 345] width 47 height 34
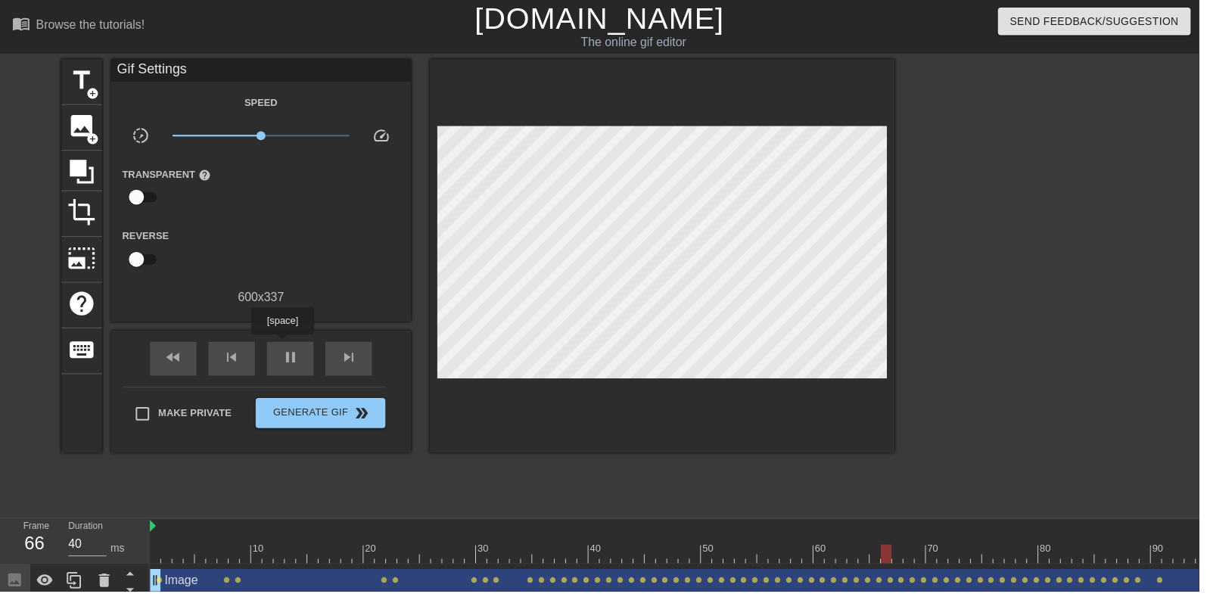
click at [278, 346] on div "pause" at bounding box center [292, 362] width 47 height 34
click at [278, 346] on div "play_arrow" at bounding box center [292, 362] width 47 height 34
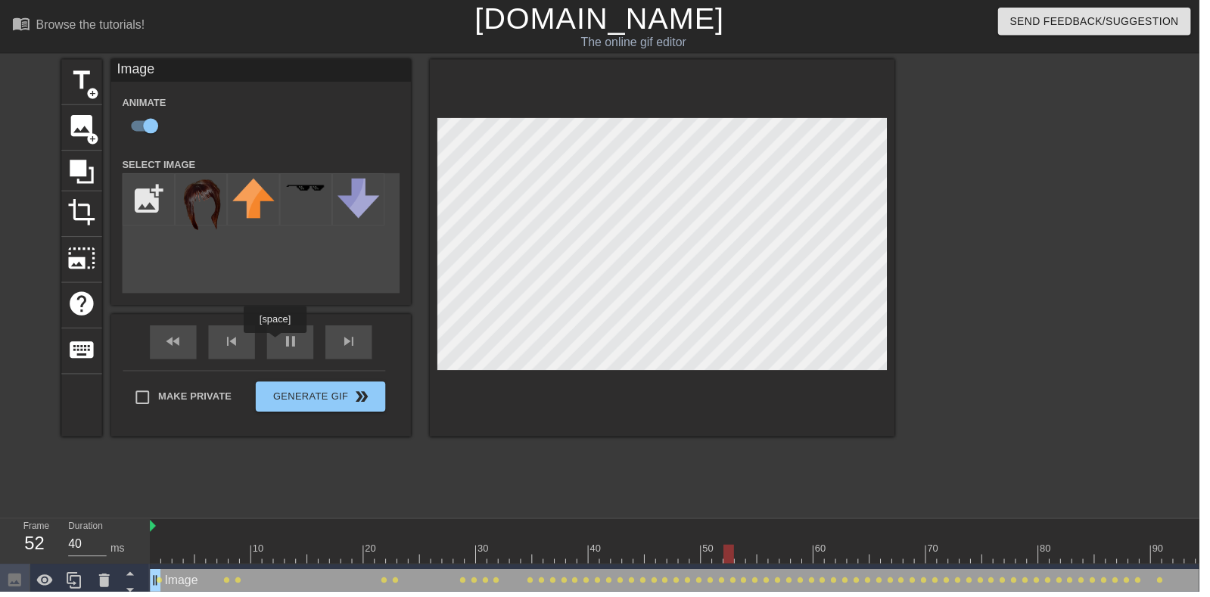
click at [294, 353] on div "pause" at bounding box center [292, 345] width 47 height 34
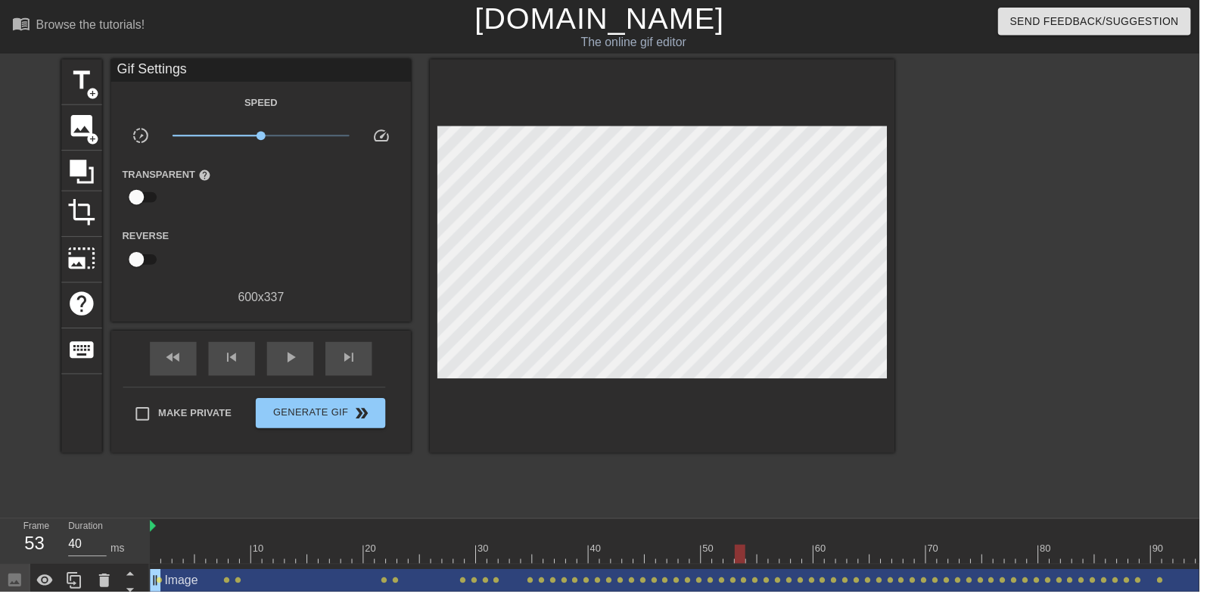
click at [306, 356] on div "play_arrow" at bounding box center [292, 362] width 47 height 34
click at [295, 357] on span "pause" at bounding box center [293, 361] width 18 height 18
click at [284, 365] on span "play_arrow" at bounding box center [293, 361] width 18 height 18
click at [306, 371] on div "pause" at bounding box center [292, 362] width 47 height 34
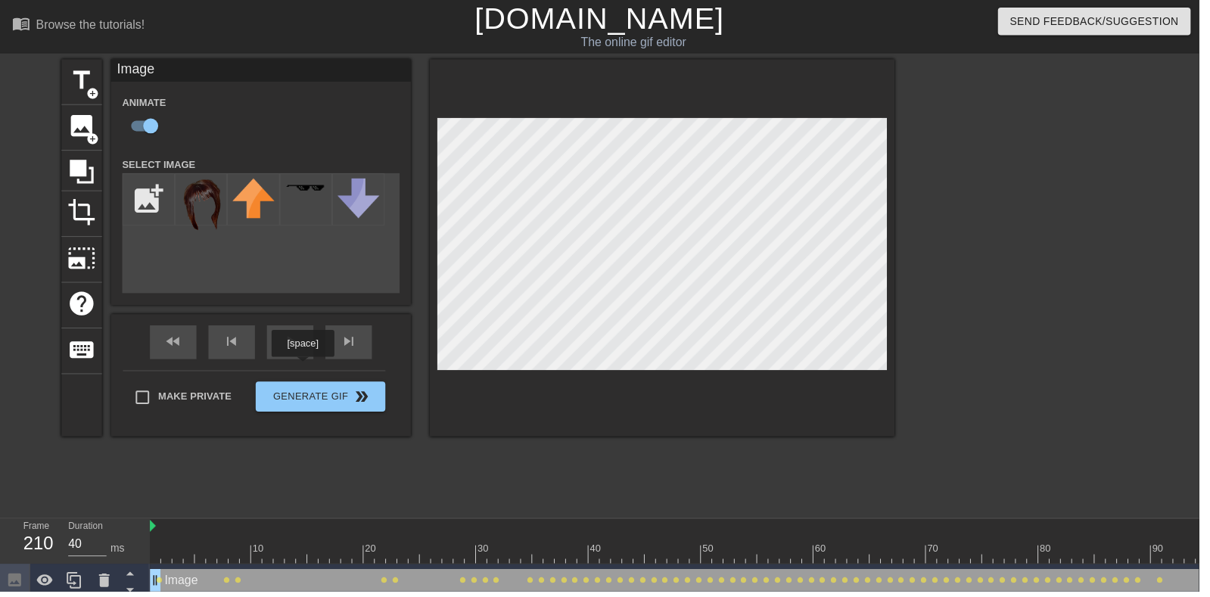
type input "30"
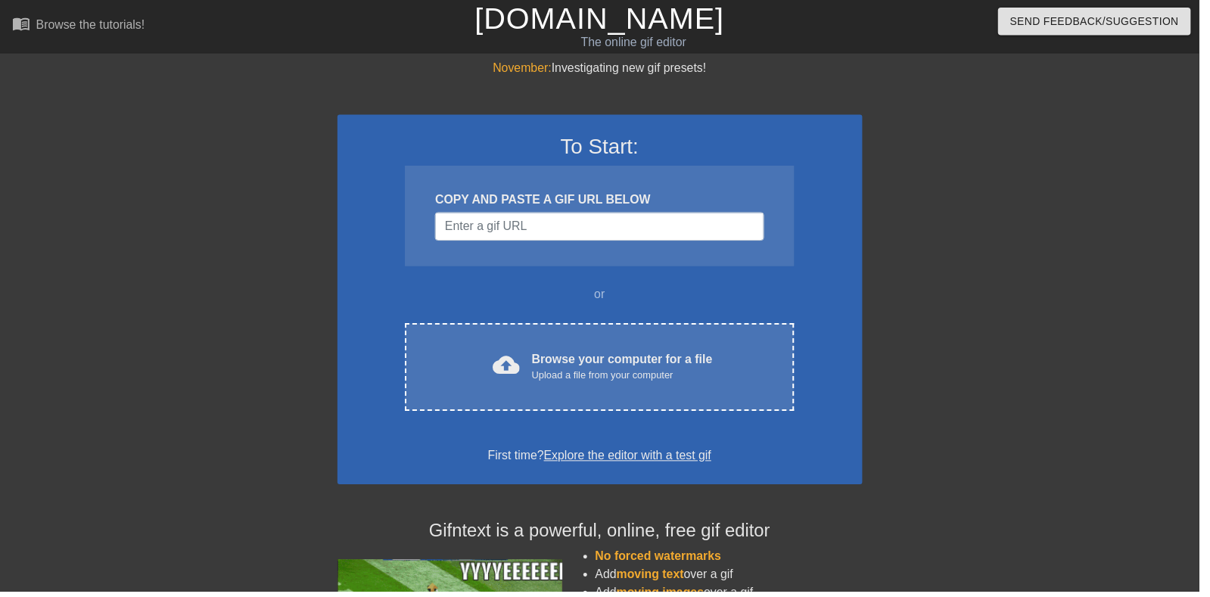
click at [958, 595] on div "November: Investigating new gif presets! To Start: COPY AND PASTE A GIF URL BEL…" at bounding box center [605, 430] width 1210 height 741
click at [760, 399] on div "cloud_upload Browse your computer for a file Upload a file from your computer C…" at bounding box center [604, 370] width 392 height 89
click at [716, 384] on div "cloud_upload Browse your computer for a file Upload a file from your computer" at bounding box center [604, 370] width 328 height 34
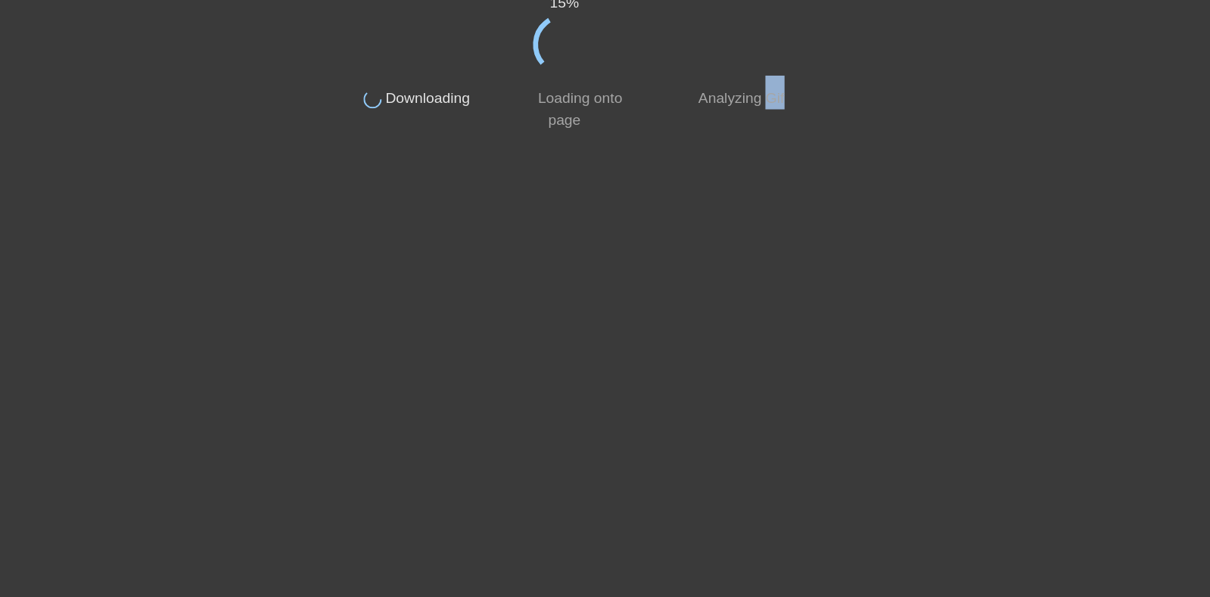
click at [924, 298] on div at bounding box center [925, 287] width 227 height 454
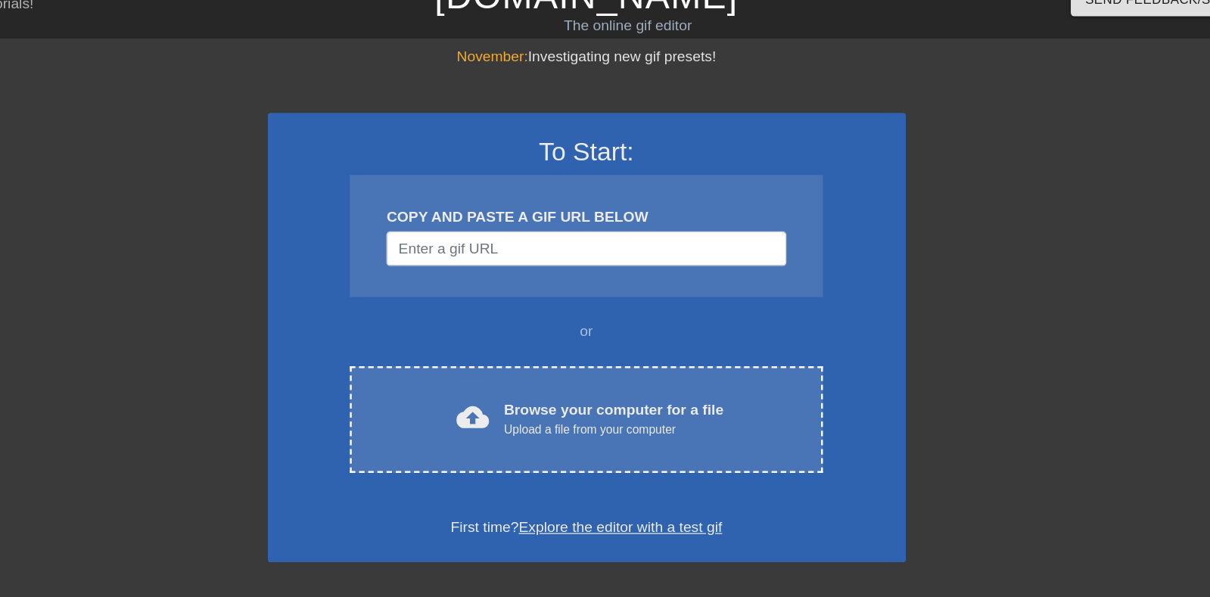
click at [757, 382] on div "cloud_upload Browse your computer for a file Upload a file from your computer" at bounding box center [604, 370] width 328 height 34
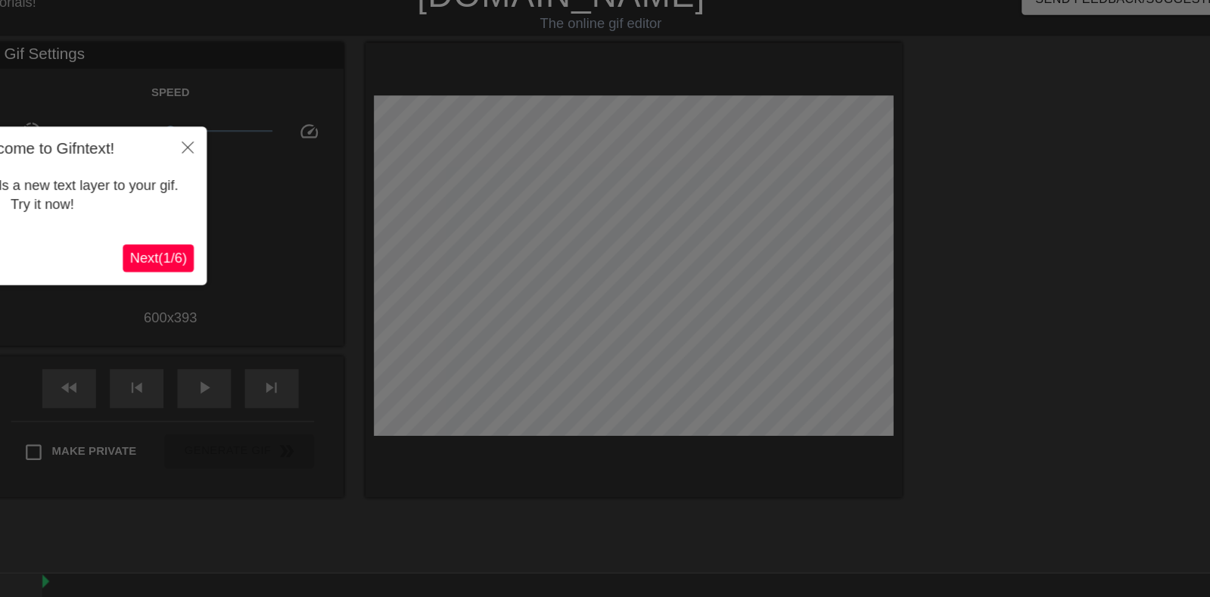
scroll to position [37, 0]
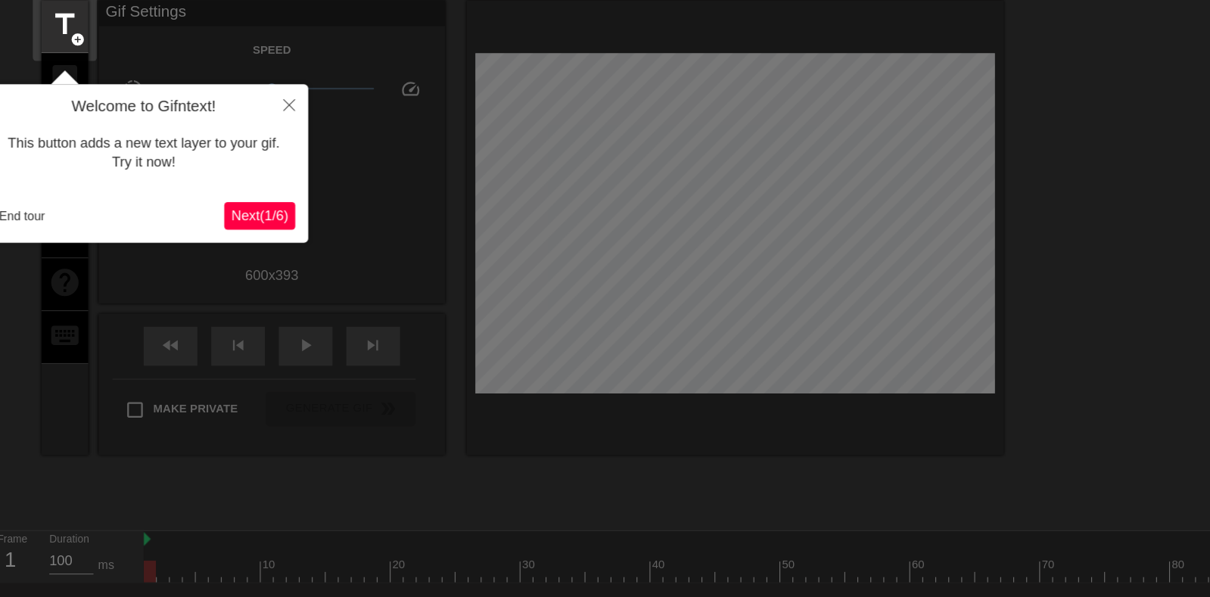
click at [71, 180] on div "This button adds a new text layer to your gif. Try it now!" at bounding box center [151, 156] width 265 height 64
click at [61, 203] on button "End tour" at bounding box center [45, 211] width 52 height 23
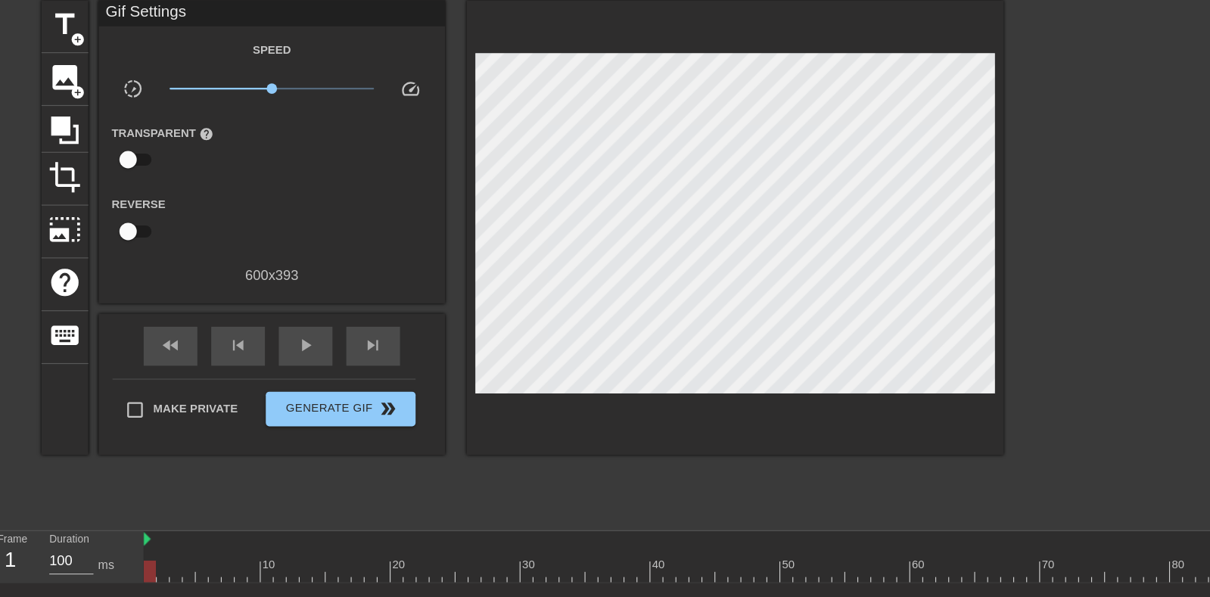
click at [102, 86] on div "image add_circle" at bounding box center [82, 92] width 41 height 46
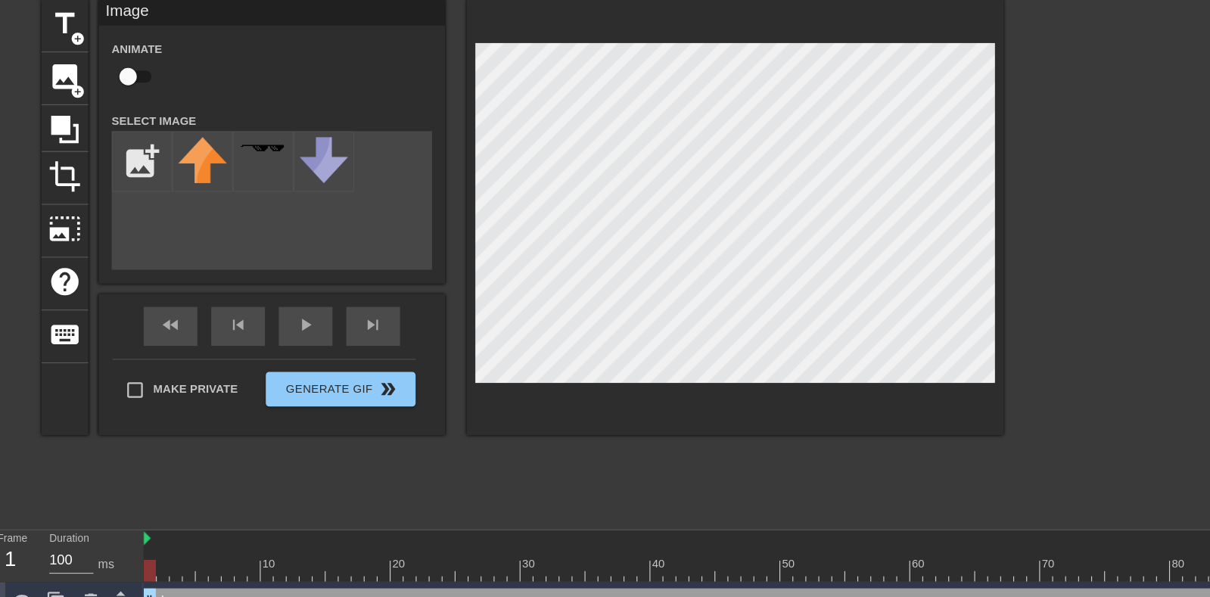
click at [154, 124] on input "checkbox" at bounding box center [138, 127] width 86 height 29
checkbox input "true"
click at [155, 195] on input "file" at bounding box center [149, 200] width 51 height 51
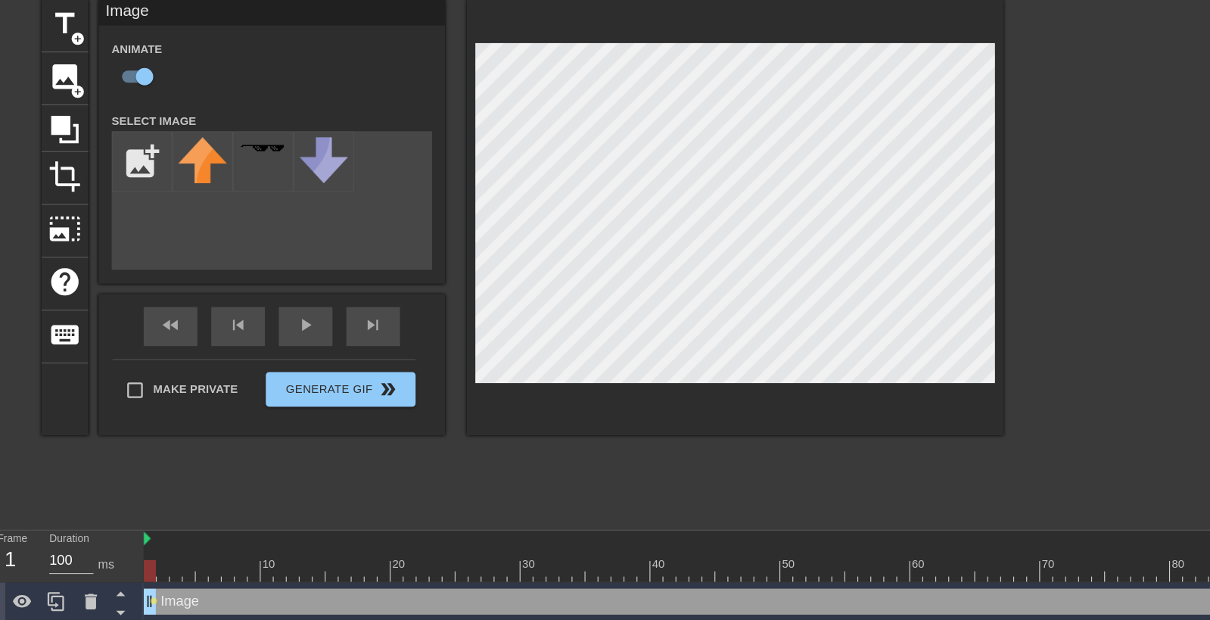
type input "C:\fakepath\98765467432.png"
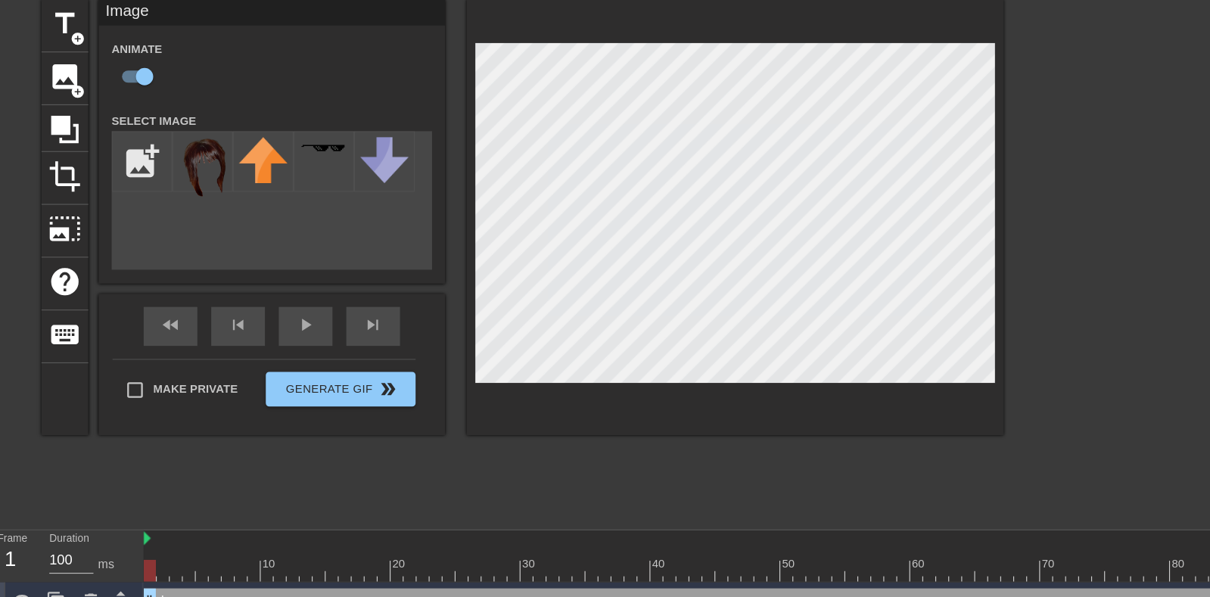
click at [779, 542] on div at bounding box center [780, 548] width 11 height 19
click at [788, 555] on div at bounding box center [888, 558] width 1475 height 19
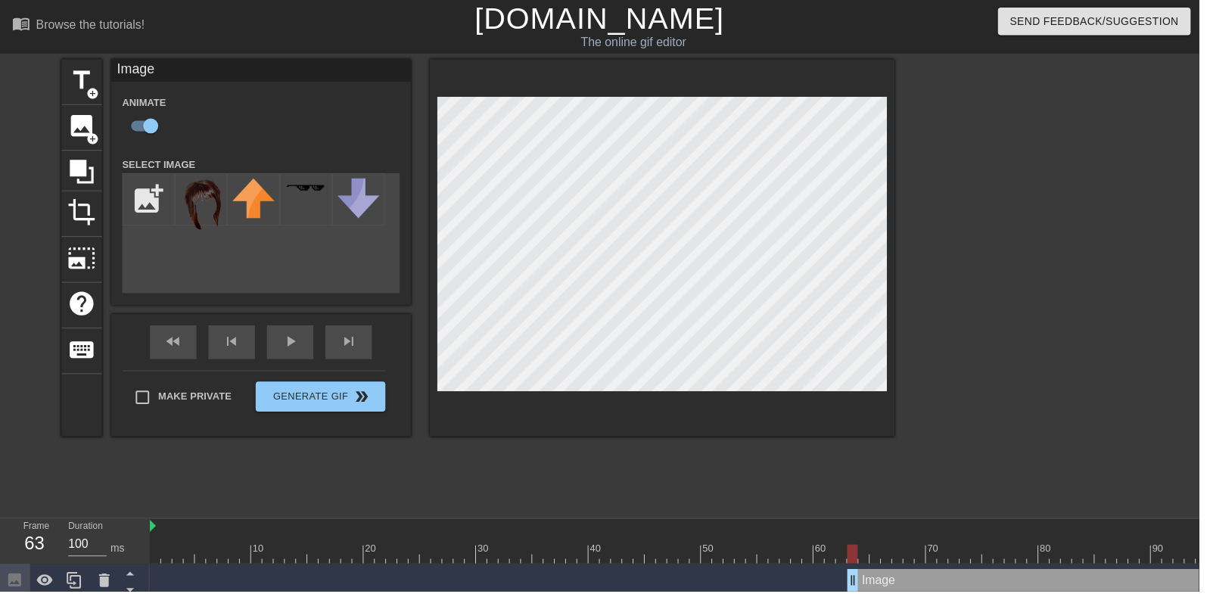
click at [210, 203] on img at bounding box center [203, 207] width 42 height 54
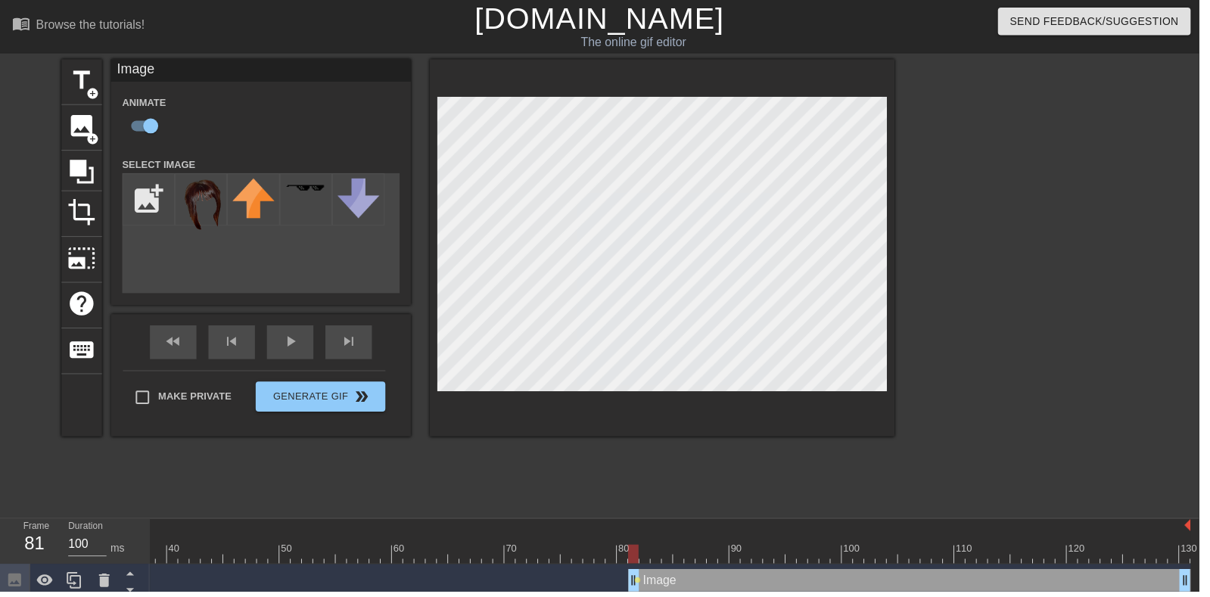
click at [294, 338] on div "fast_rewind skip_previous play_arrow skip_next" at bounding box center [263, 345] width 247 height 57
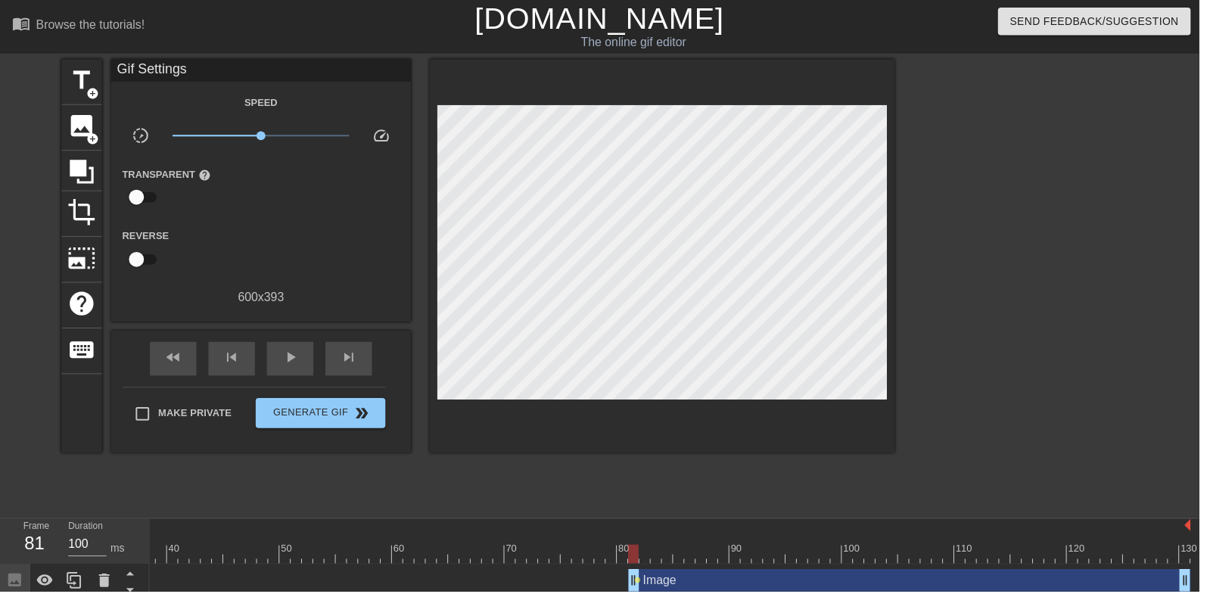
click at [301, 366] on span "play_arrow" at bounding box center [293, 361] width 18 height 18
click at [275, 358] on div "pause" at bounding box center [292, 362] width 47 height 34
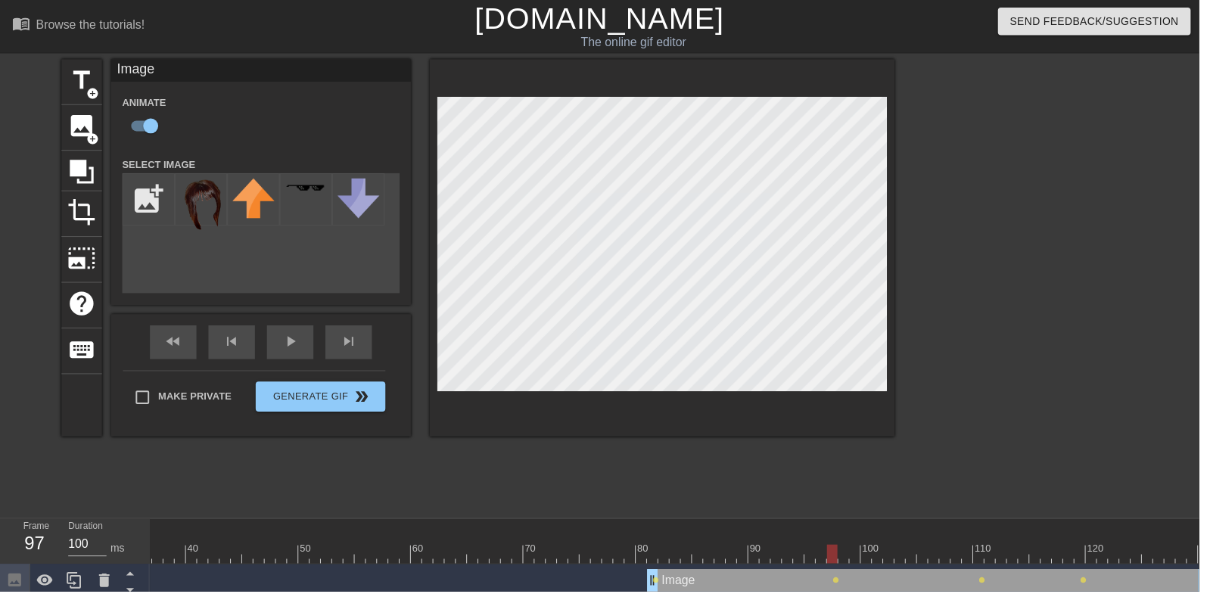
scroll to position [0, 407]
click at [309, 328] on div "Image Animate Select Image add_photo_alternate fast_rewind skip_previous play_a…" at bounding box center [263, 250] width 303 height 381
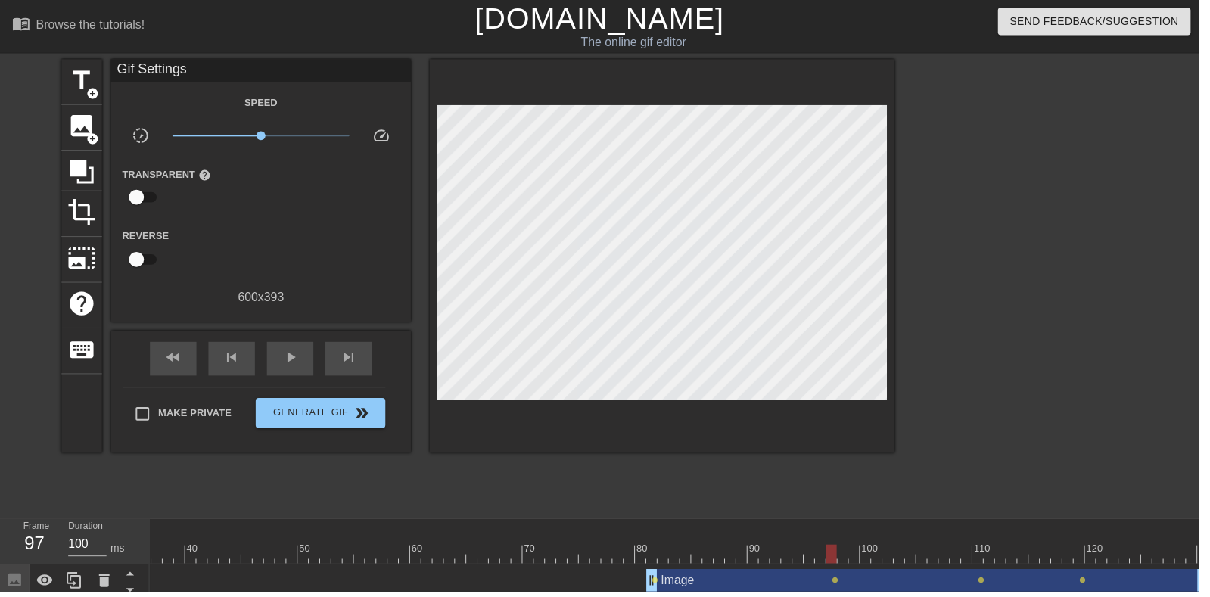
click at [296, 359] on span "play_arrow" at bounding box center [293, 361] width 18 height 18
click at [331, 368] on div "skip_next" at bounding box center [351, 362] width 47 height 34
click at [301, 362] on span "pause" at bounding box center [293, 361] width 18 height 18
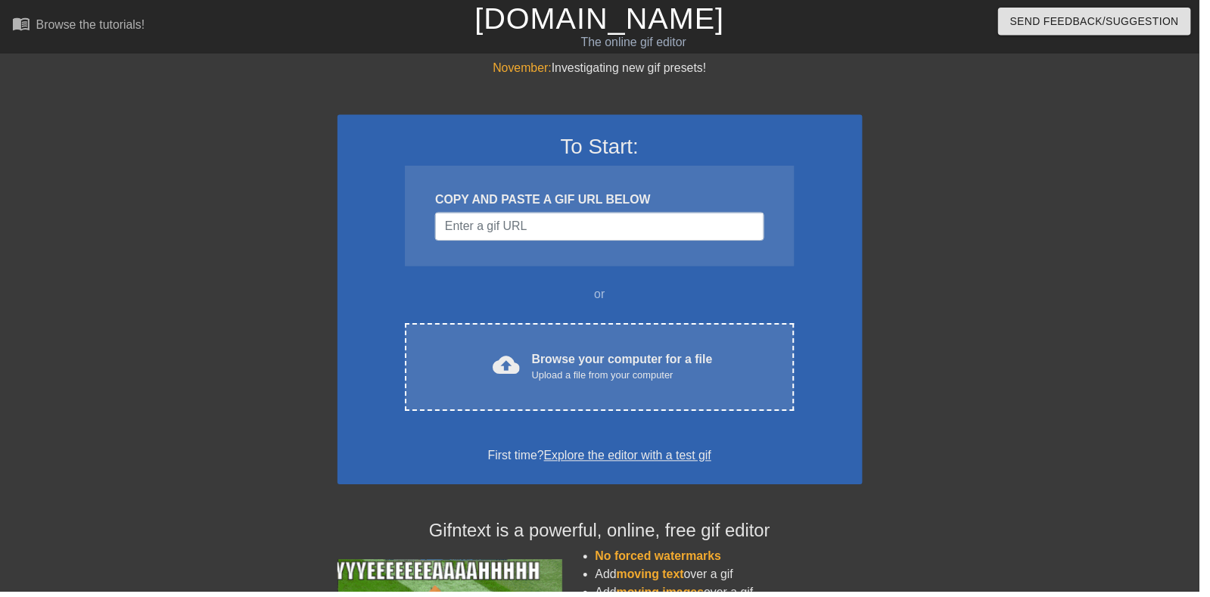
click at [655, 378] on div "Upload a file from your computer" at bounding box center [627, 378] width 182 height 15
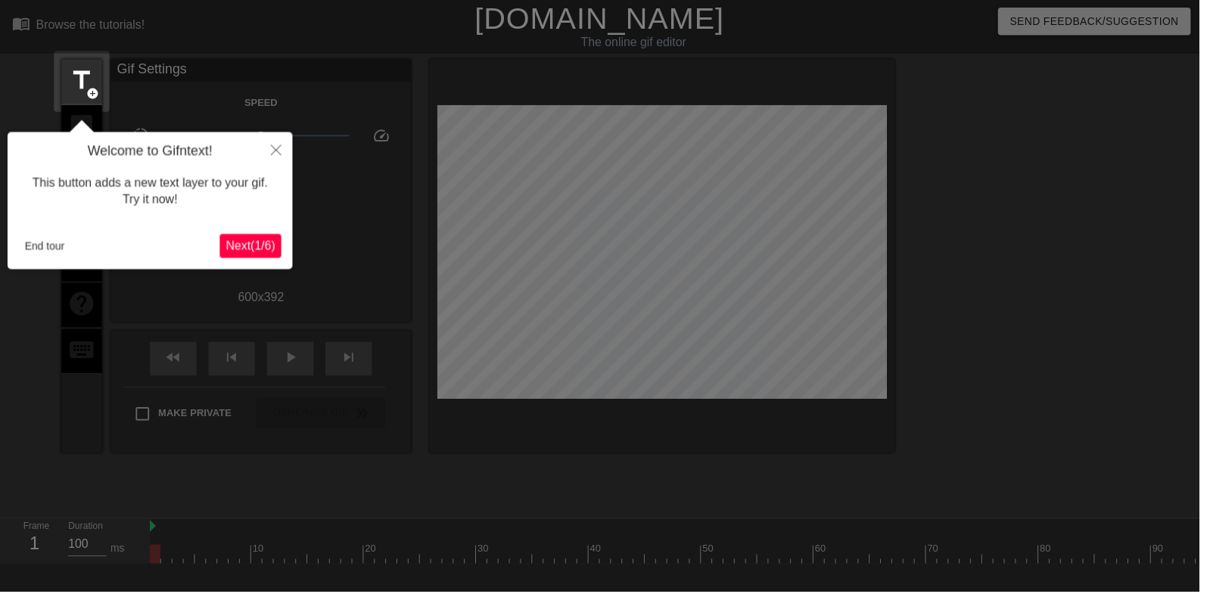
scroll to position [37, 0]
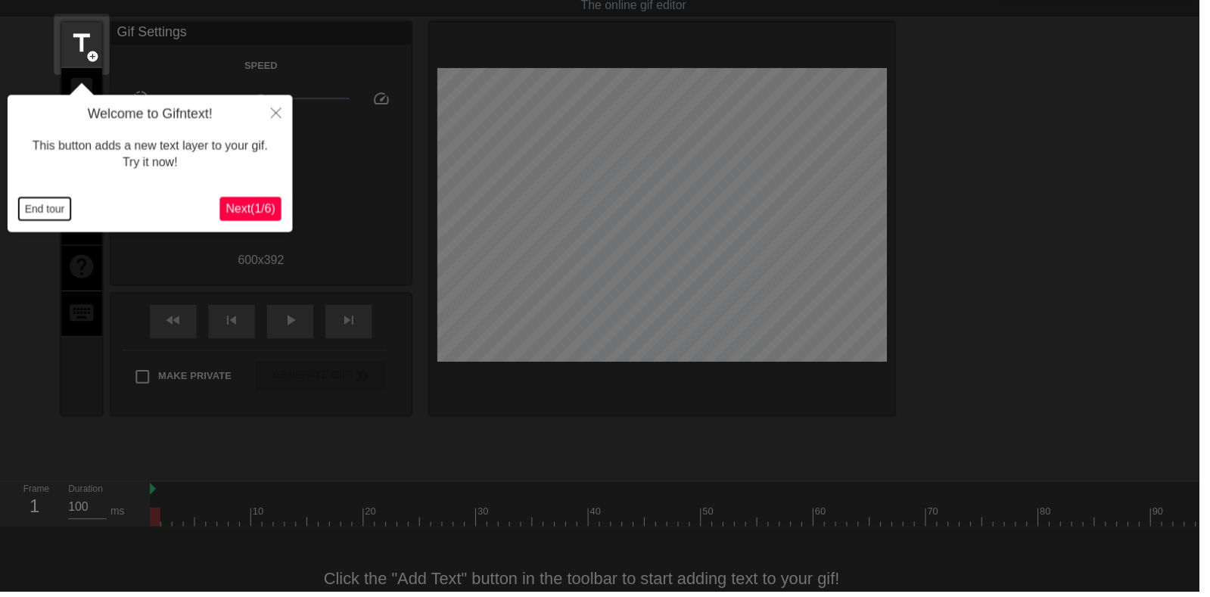
click at [48, 210] on button "End tour" at bounding box center [45, 211] width 52 height 23
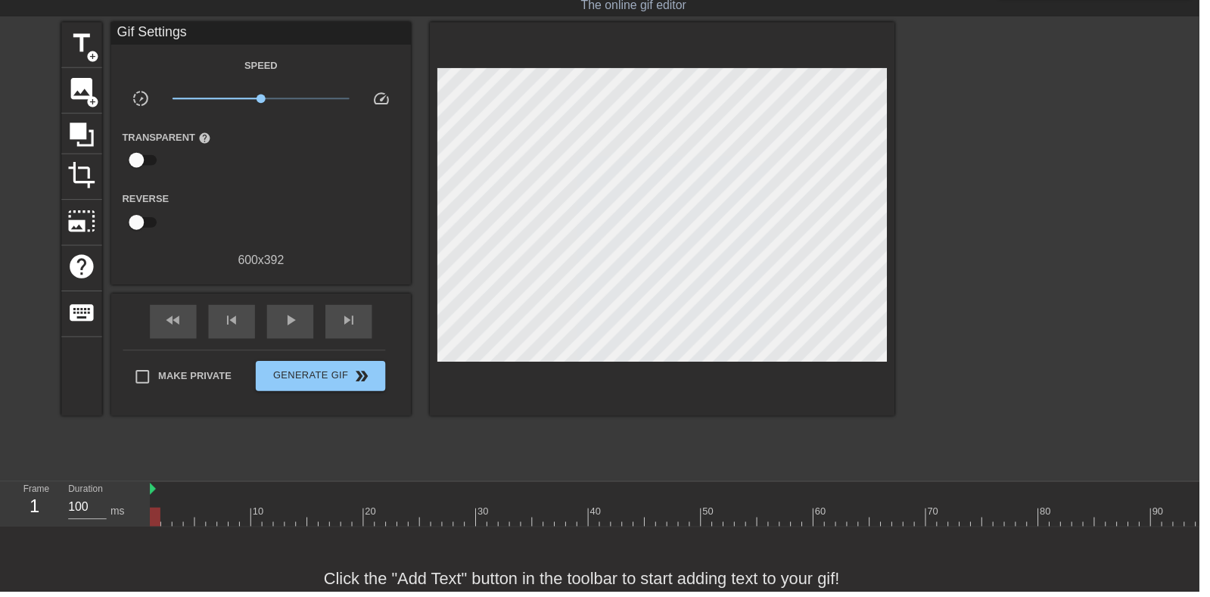
click at [76, 94] on span "image" at bounding box center [82, 90] width 29 height 29
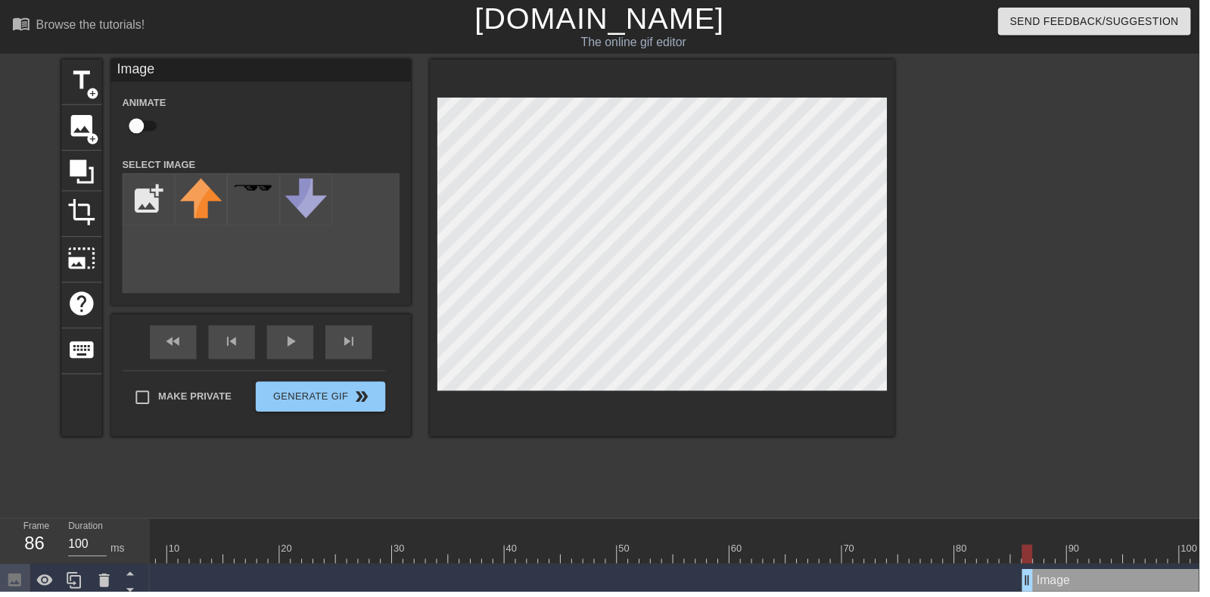
scroll to position [0, 199]
click at [131, 128] on input "checkbox" at bounding box center [138, 127] width 86 height 29
checkbox input "true"
click at [151, 196] on input "file" at bounding box center [149, 200] width 51 height 51
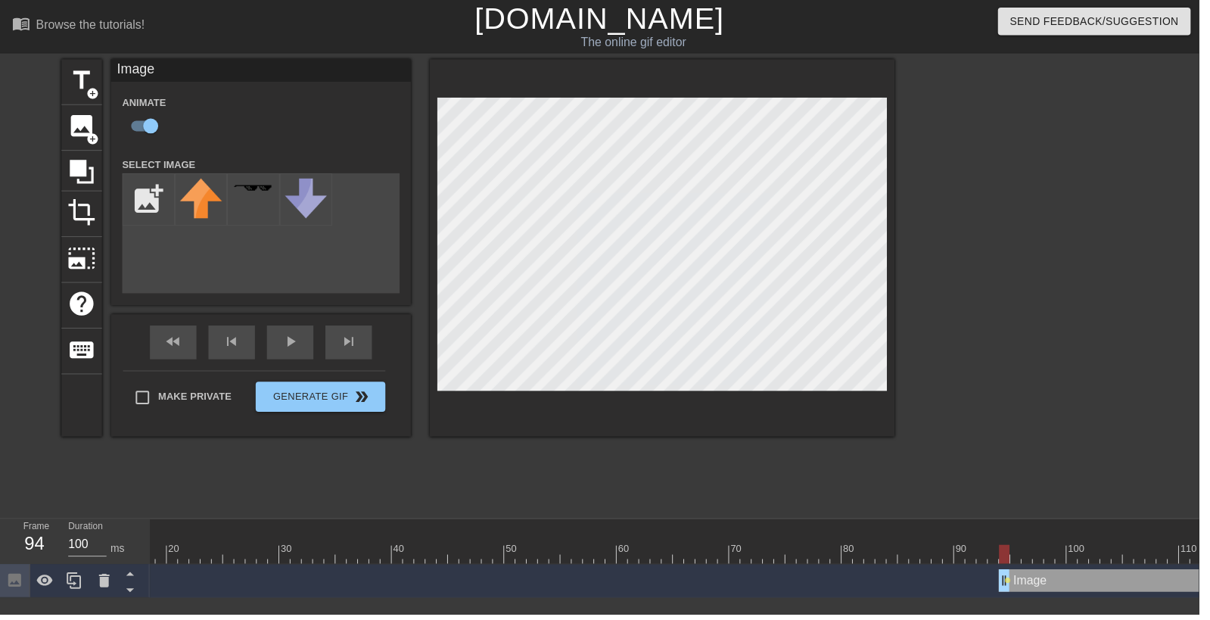
type input "C:\fakepath\perspective-corrected.png"
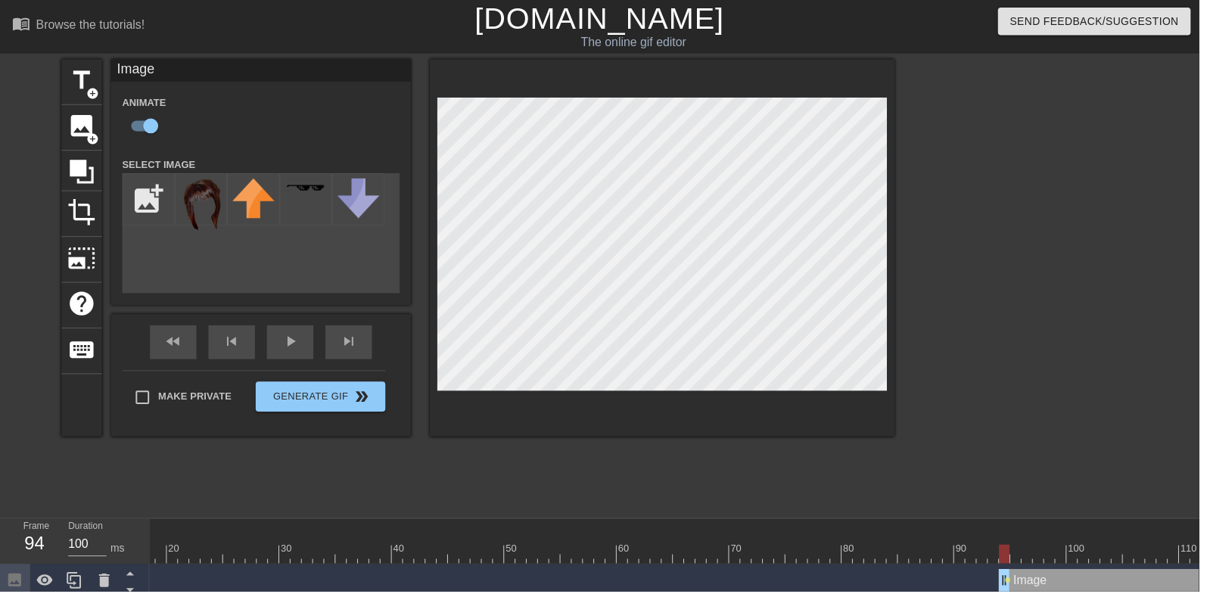
click at [197, 201] on img at bounding box center [203, 207] width 42 height 54
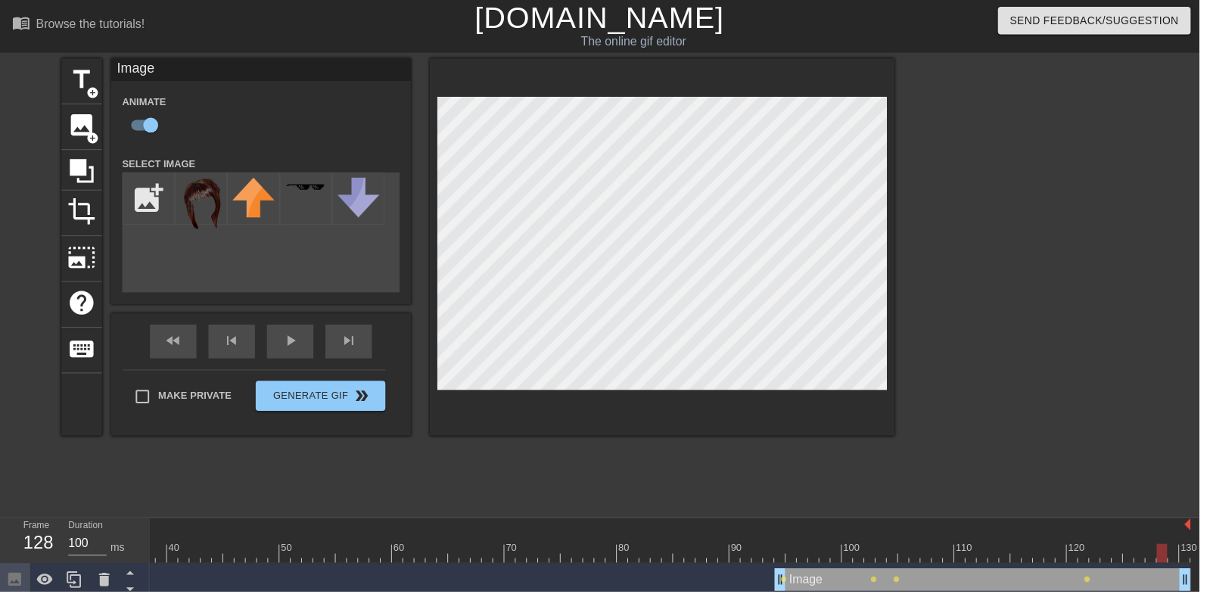
scroll to position [0, 0]
click at [794, 549] on div at bounding box center [463, 558] width 1475 height 19
click at [312, 362] on div "play_arrow" at bounding box center [292, 345] width 47 height 34
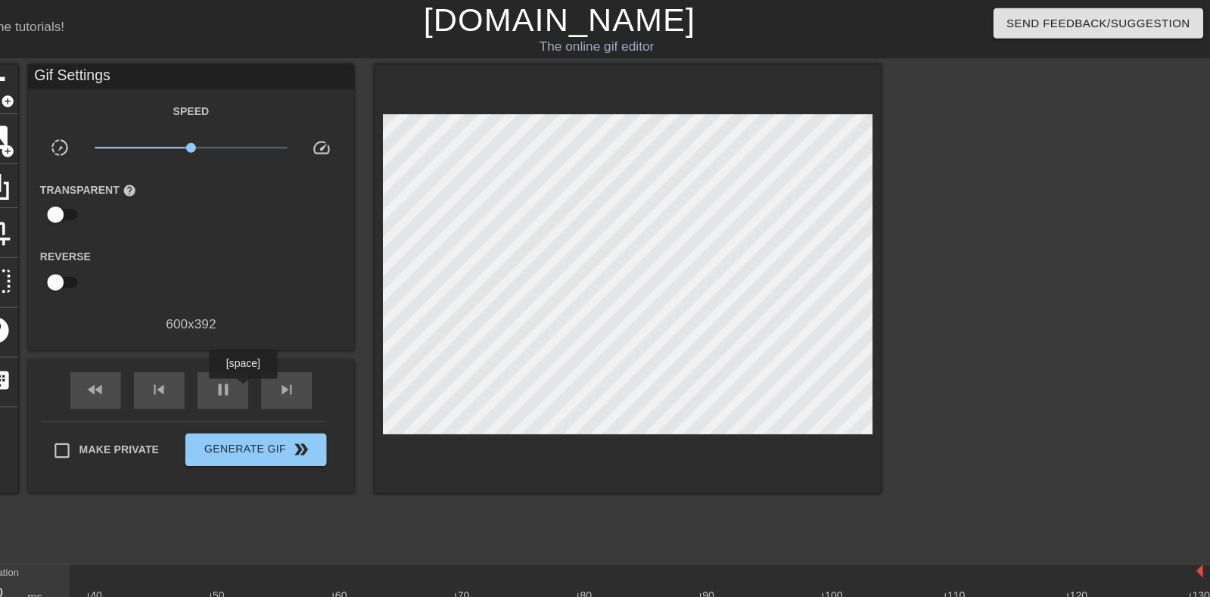
scroll to position [1, 0]
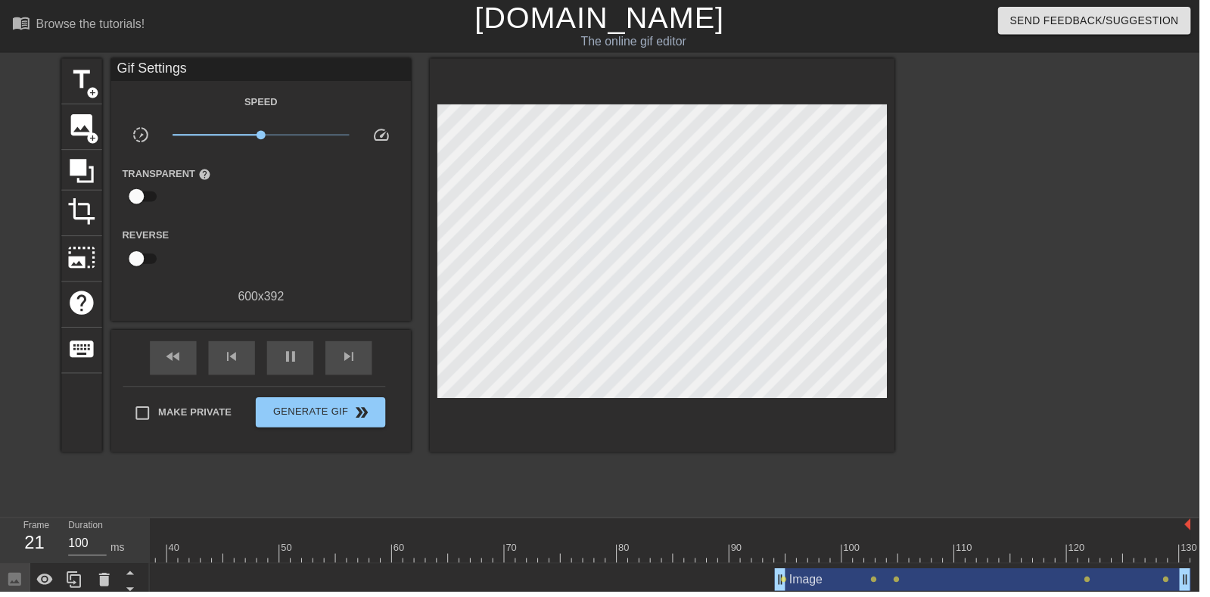
click at [806, 545] on div at bounding box center [807, 552] width 3 height 15
click at [312, 349] on div "play_arrow" at bounding box center [292, 361] width 47 height 34
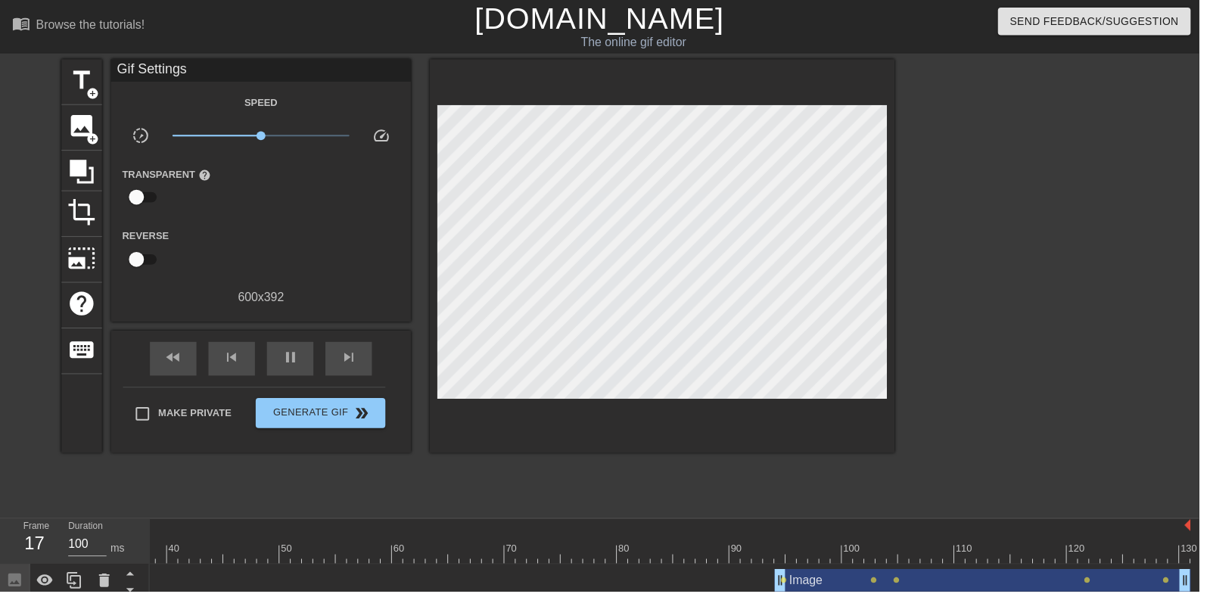
click at [812, 545] on div at bounding box center [809, 548] width 11 height 19
click at [312, 368] on div "play_arrow" at bounding box center [292, 362] width 47 height 34
click at [309, 350] on div "pause" at bounding box center [292, 362] width 47 height 34
click at [798, 547] on div at bounding box center [798, 548] width 11 height 19
click at [293, 368] on span "play_arrow" at bounding box center [293, 361] width 18 height 18
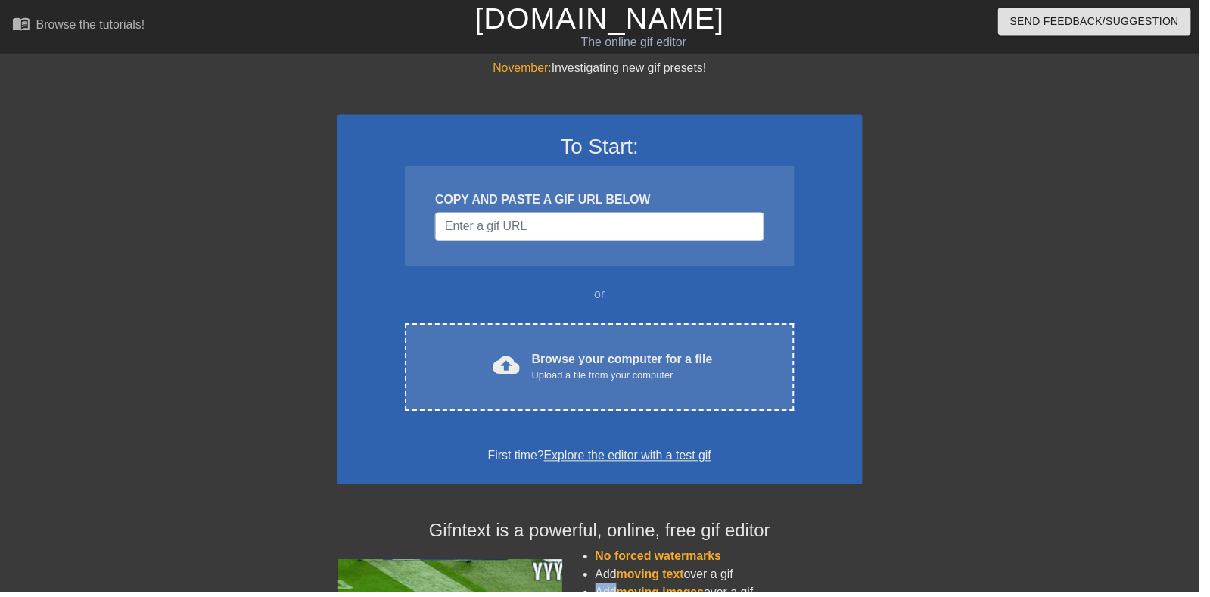
click at [79, 226] on div "November: Investigating new gif presets! To Start: COPY AND PASTE A GIF URL BEL…" at bounding box center [605, 430] width 1210 height 741
click at [478, 358] on div "cloud_upload Browse your computer for a file Upload a file from your computer" at bounding box center [604, 370] width 328 height 34
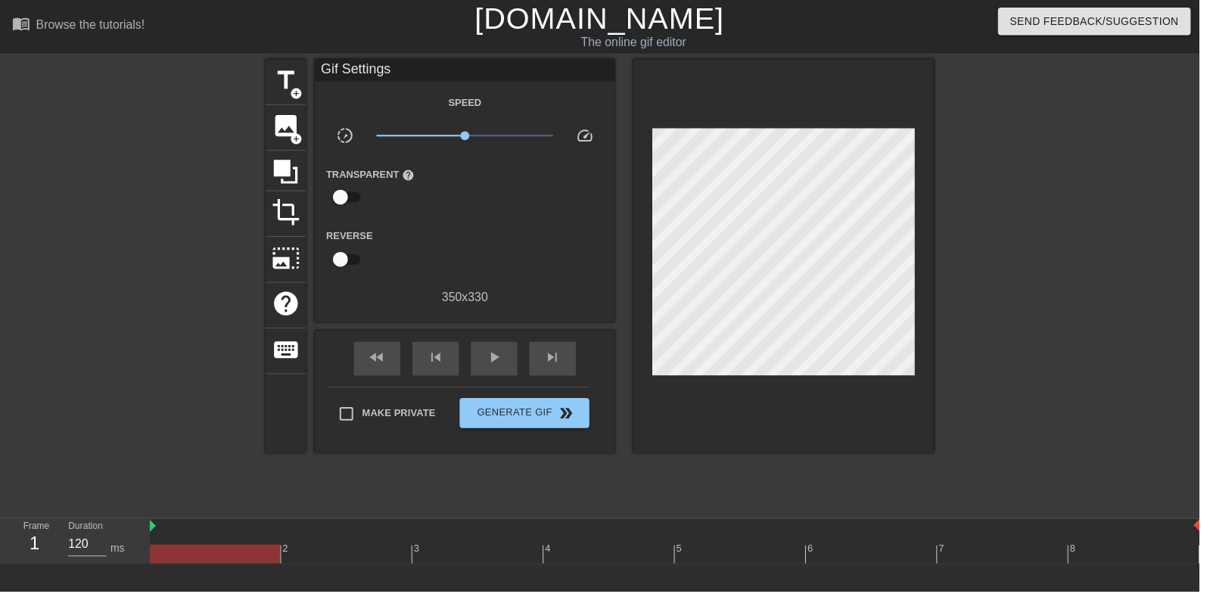
click at [286, 128] on span "image" at bounding box center [288, 127] width 29 height 29
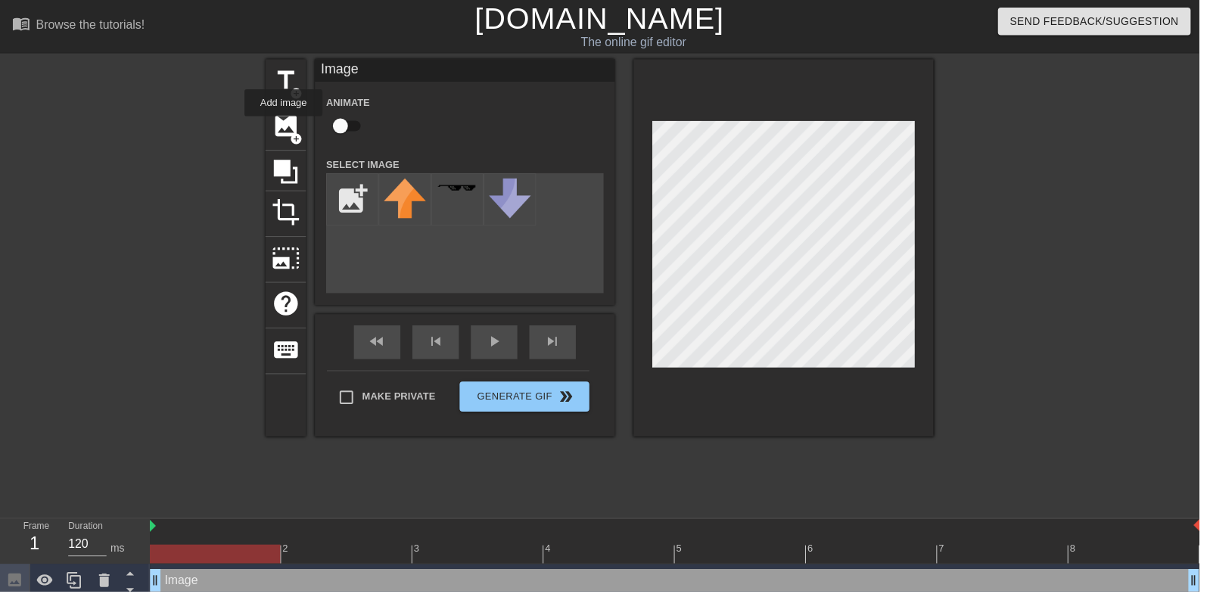
click at [343, 128] on input "checkbox" at bounding box center [343, 127] width 86 height 29
checkbox input "true"
click at [359, 196] on input "file" at bounding box center [355, 200] width 51 height 51
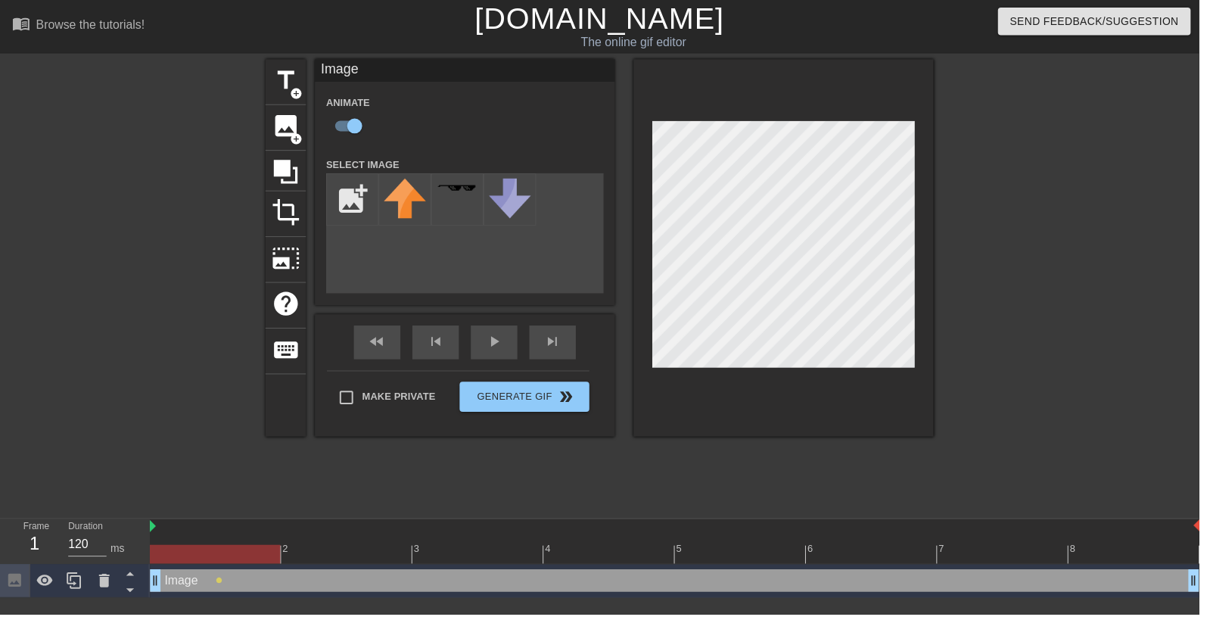
type input "C:\fakepath\25009096_139553270154956_1861105691243053056_n. (1).png"
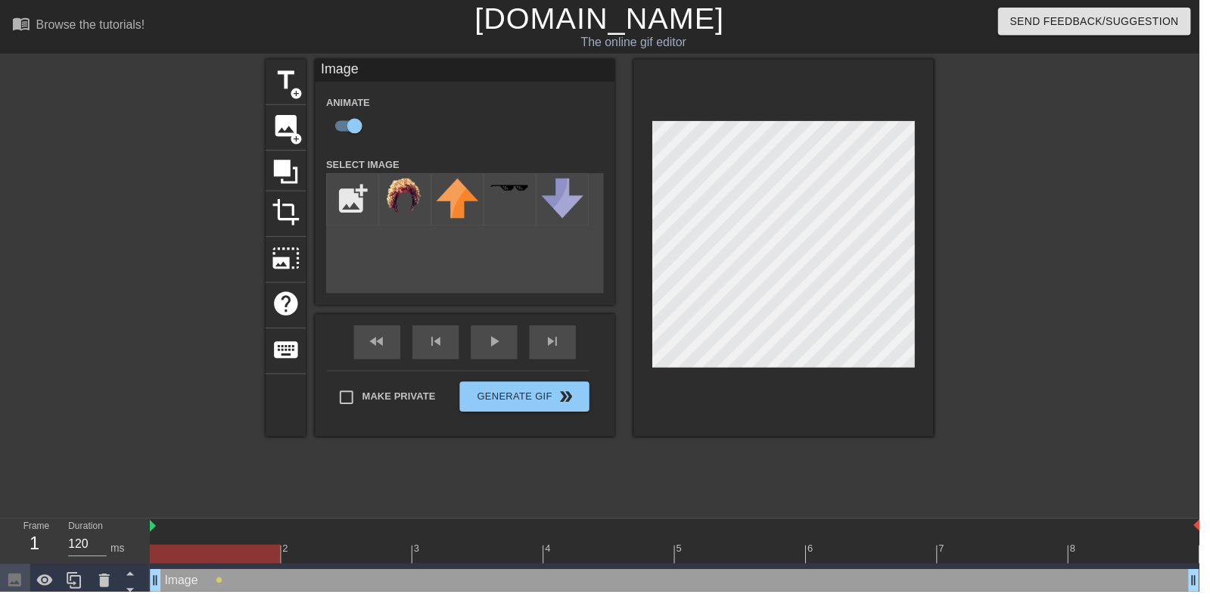
click at [399, 188] on img at bounding box center [408, 198] width 42 height 36
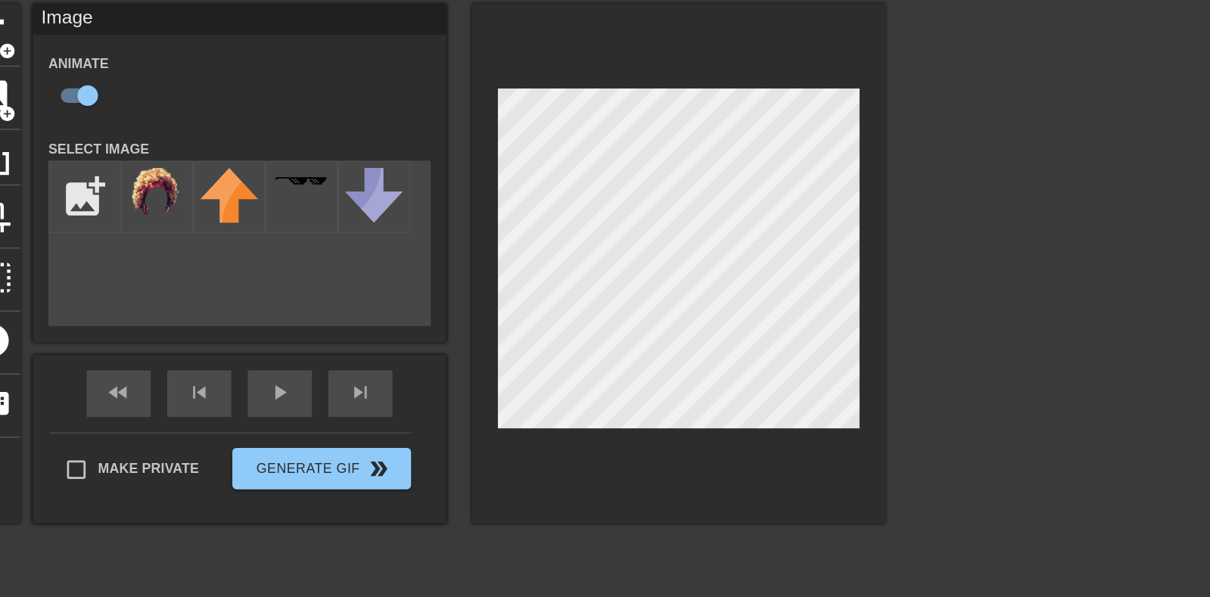
click at [513, 346] on div "play_arrow" at bounding box center [498, 345] width 47 height 34
